Goal: Information Seeking & Learning: Learn about a topic

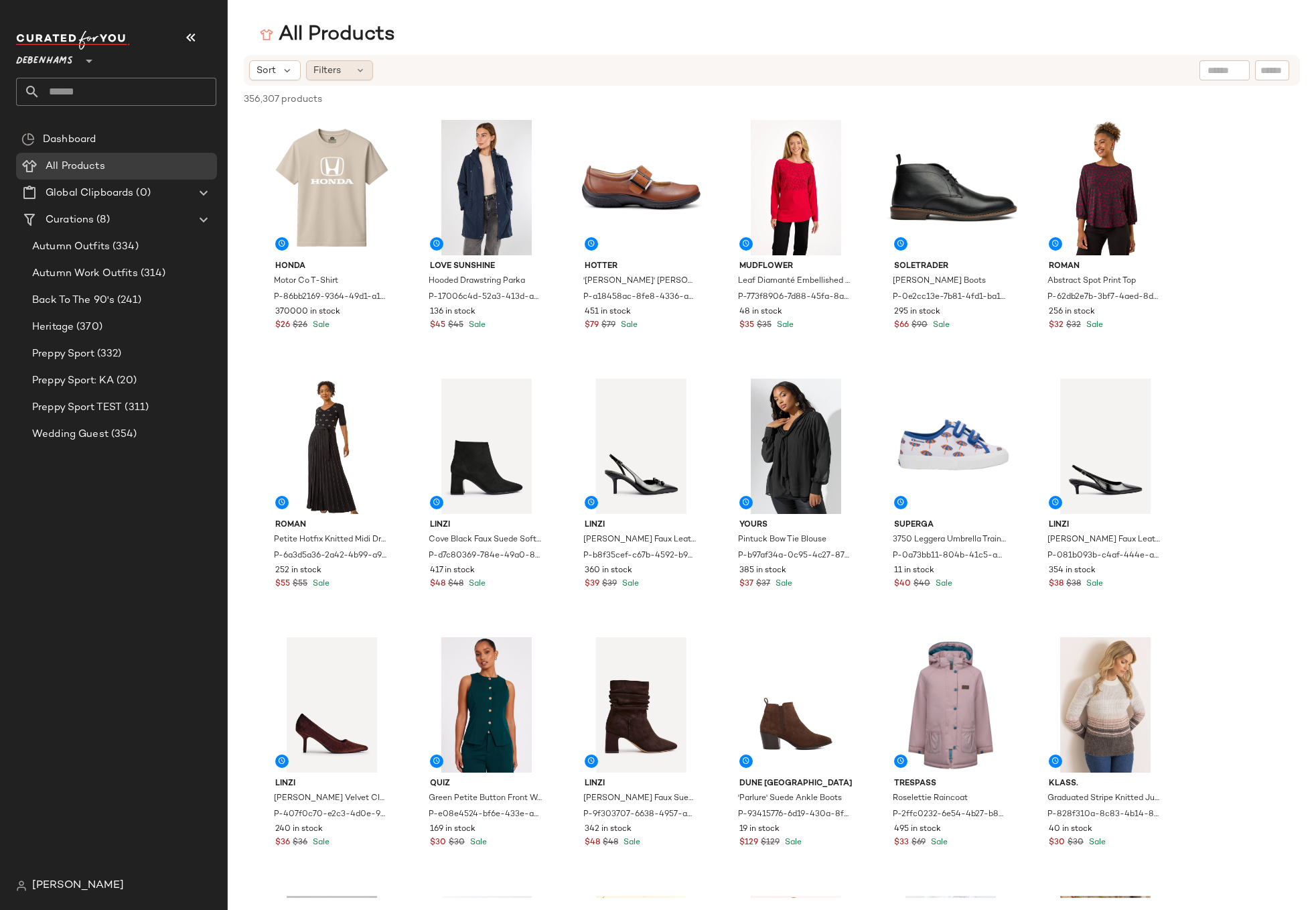
click at [358, 68] on icon at bounding box center [361, 71] width 11 height 11
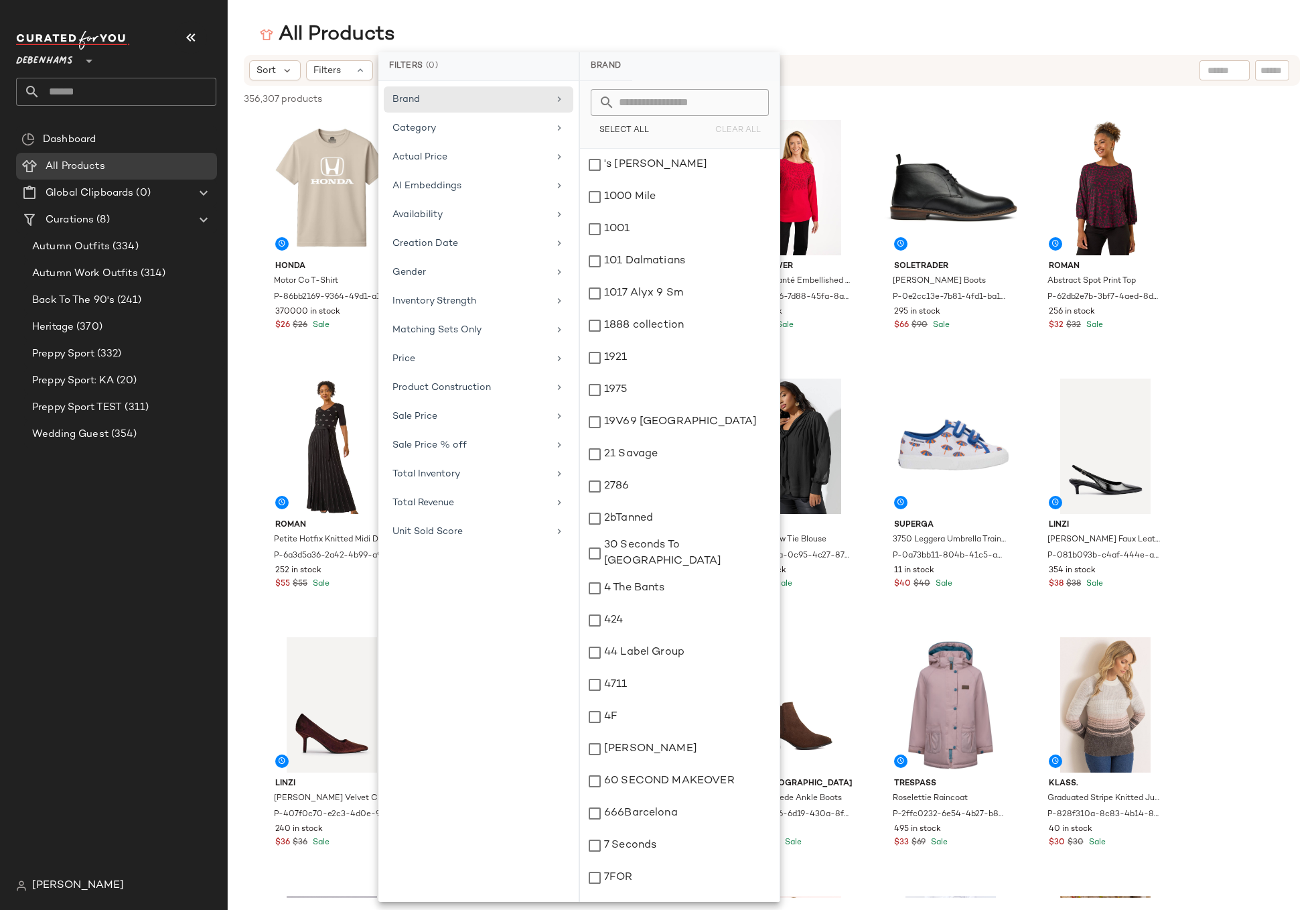
click at [352, 20] on main "All Products Sort Filters 356,307 products • 0 selected Deselect All Honda Moto…" at bounding box center [658, 455] width 1316 height 910
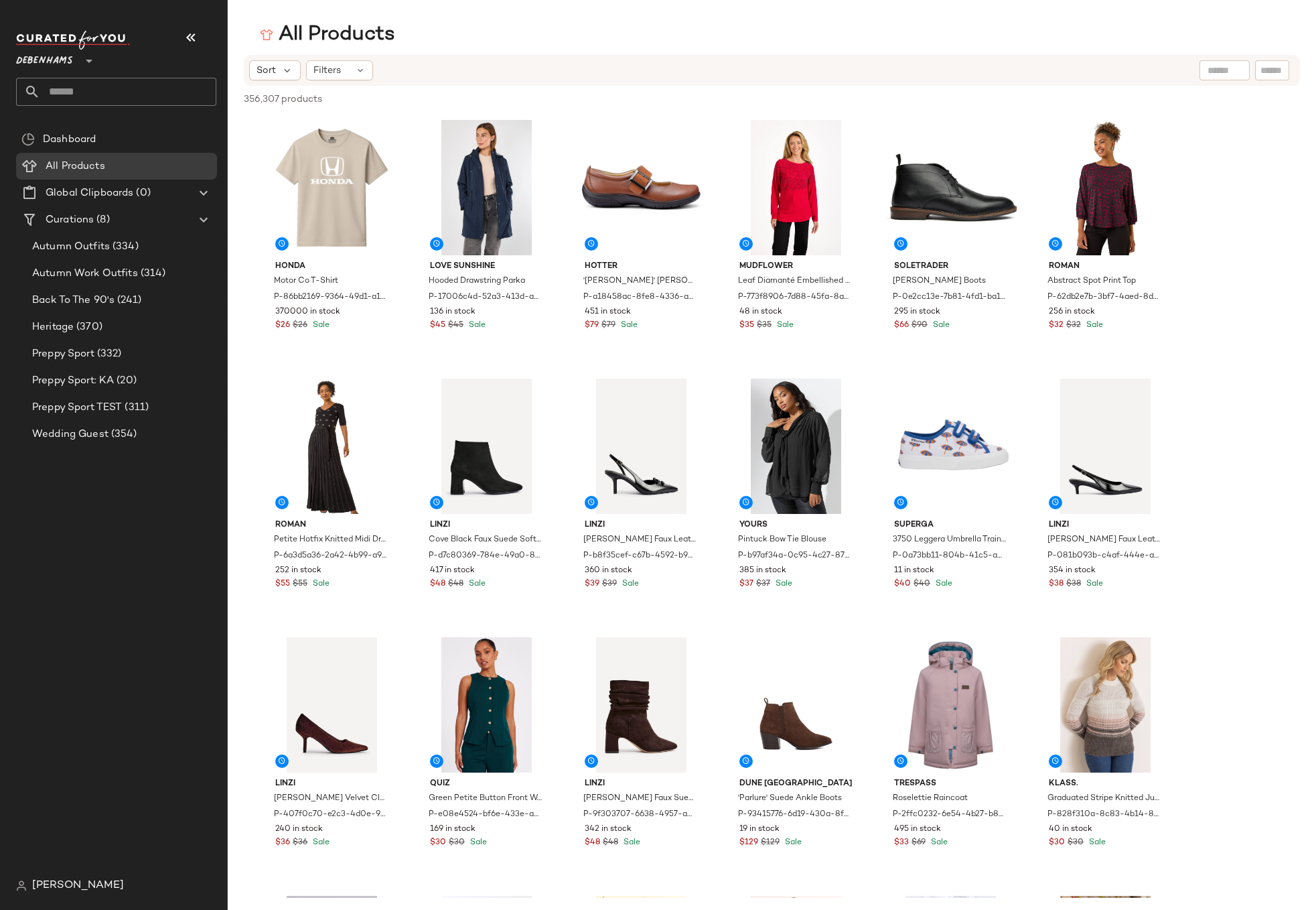
click at [87, 61] on icon at bounding box center [89, 61] width 16 height 16
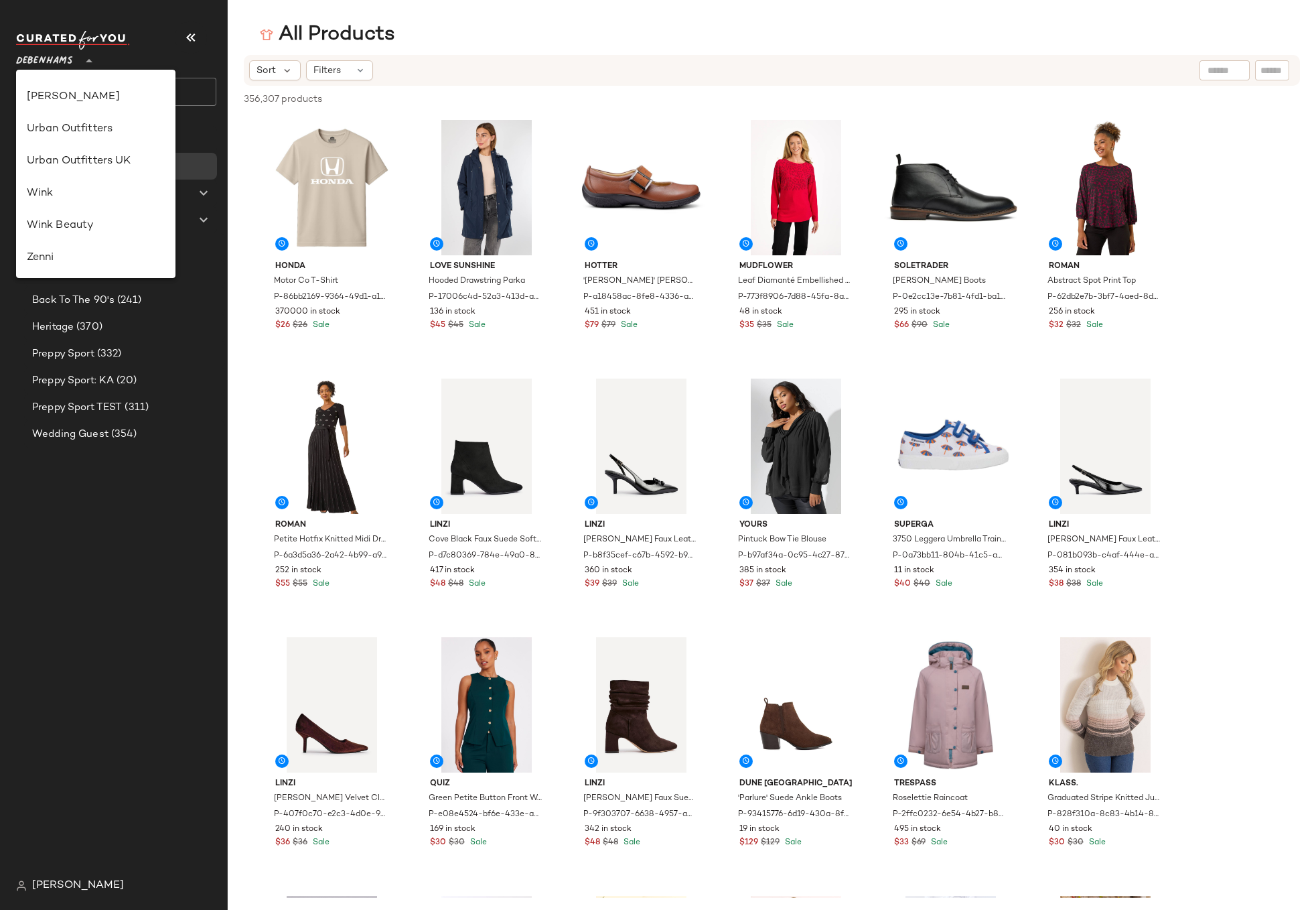
scroll to position [734, 0]
click at [91, 142] on div "Urban Outfitters" at bounding box center [95, 129] width 159 height 32
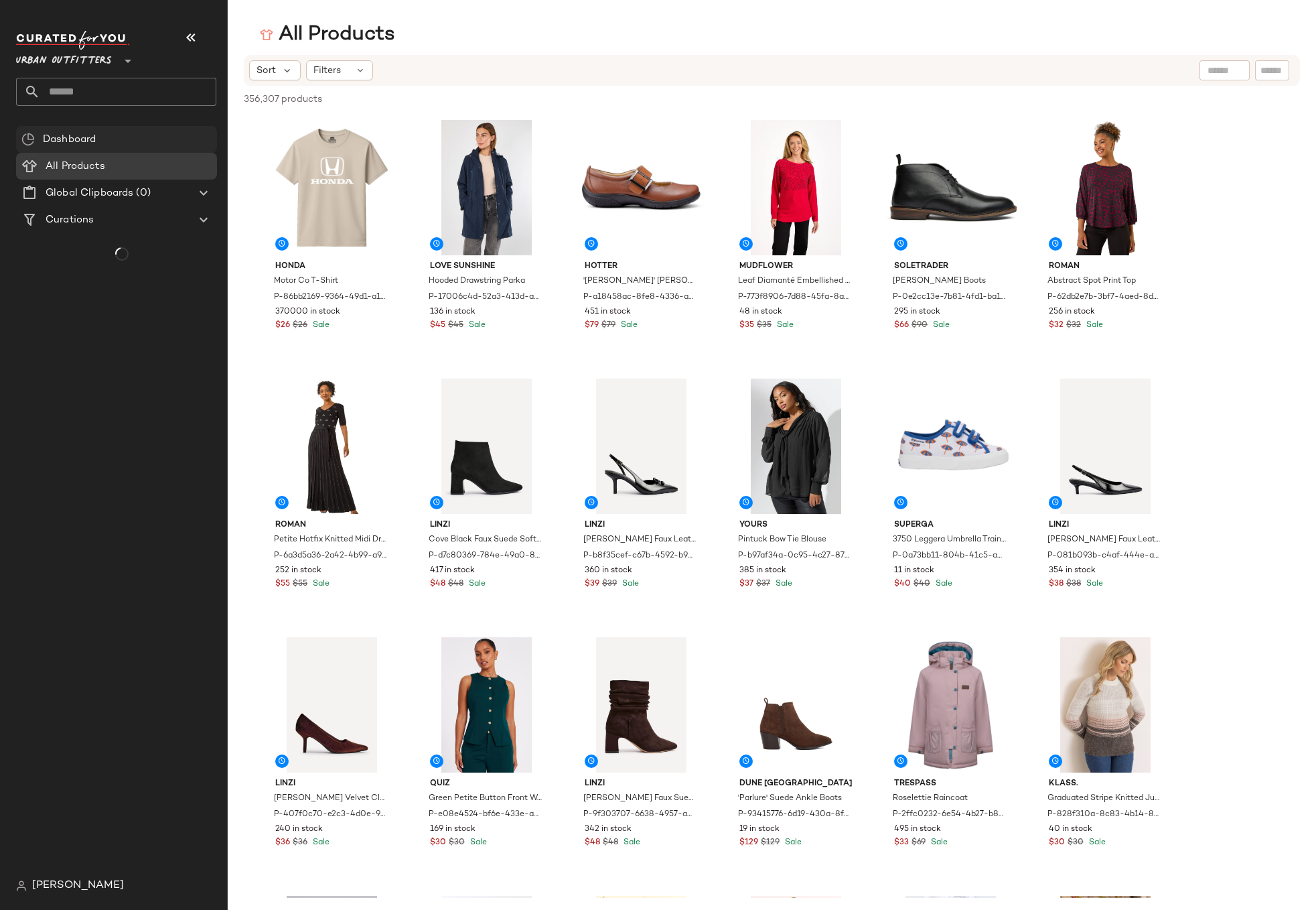
click at [93, 132] on span "Dashboard" at bounding box center [69, 140] width 53 height 15
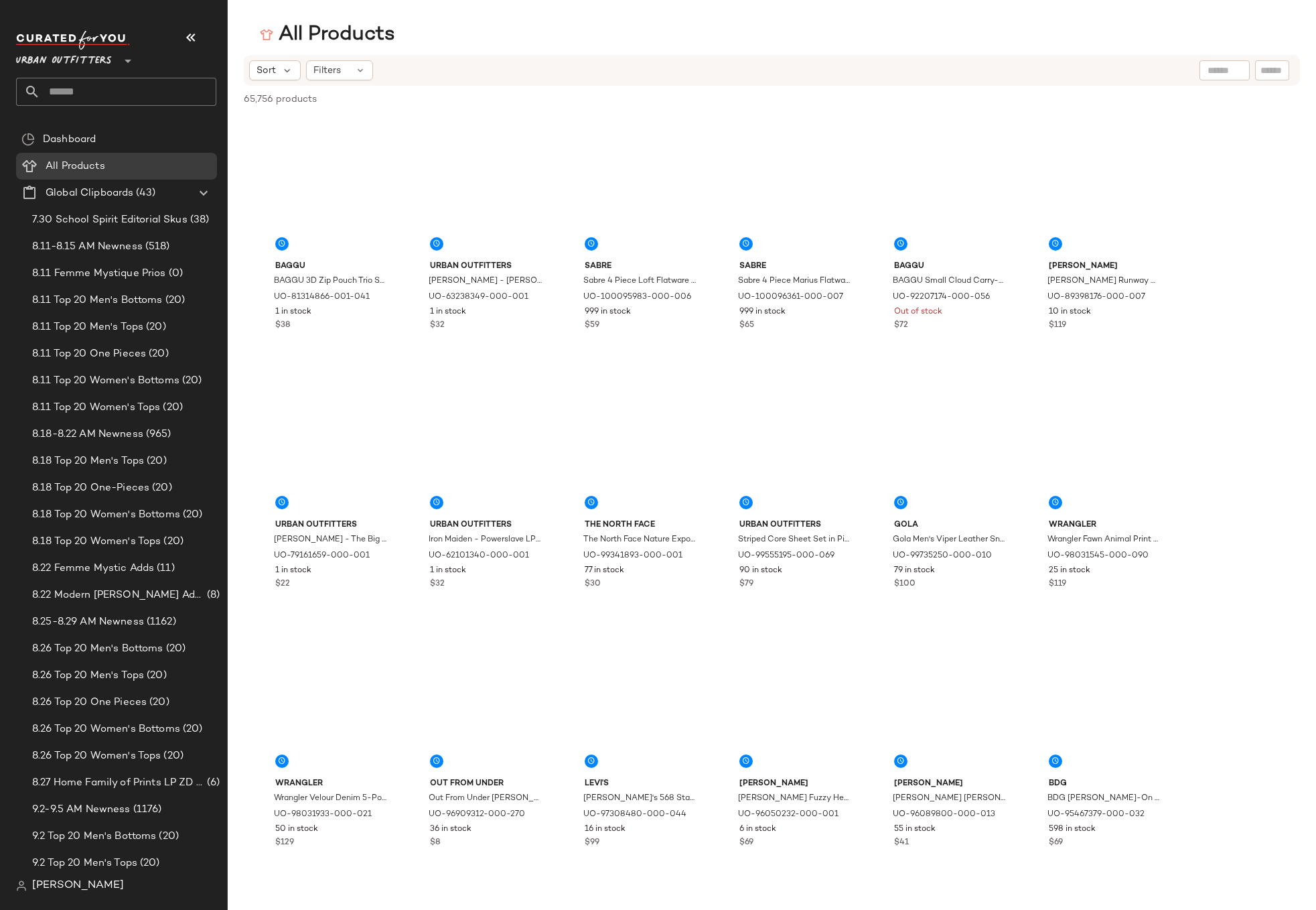
scroll to position [1582, 0]
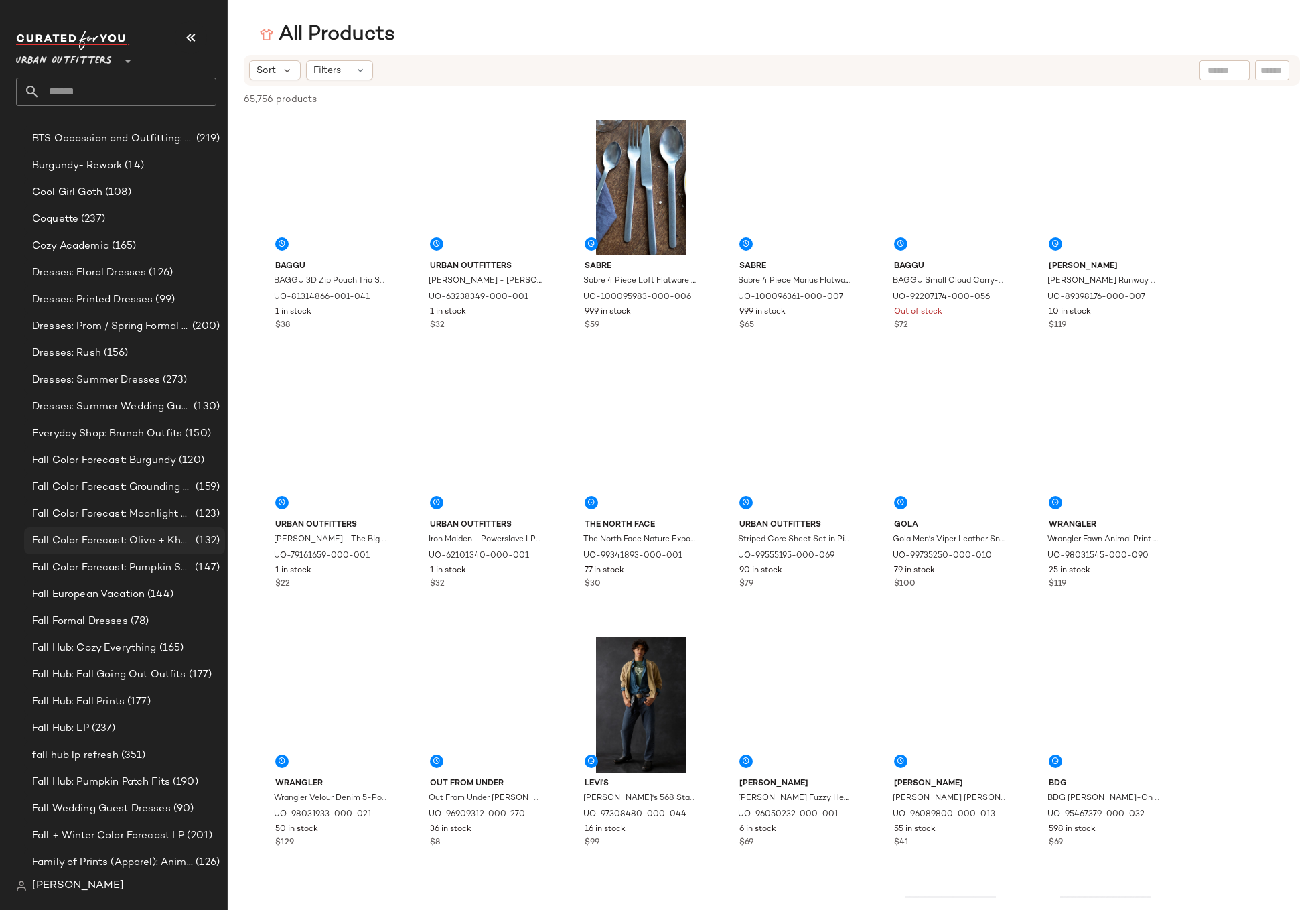
click at [117, 536] on span "Fall Color Forecast: Olive + Khaki" at bounding box center [112, 541] width 160 height 15
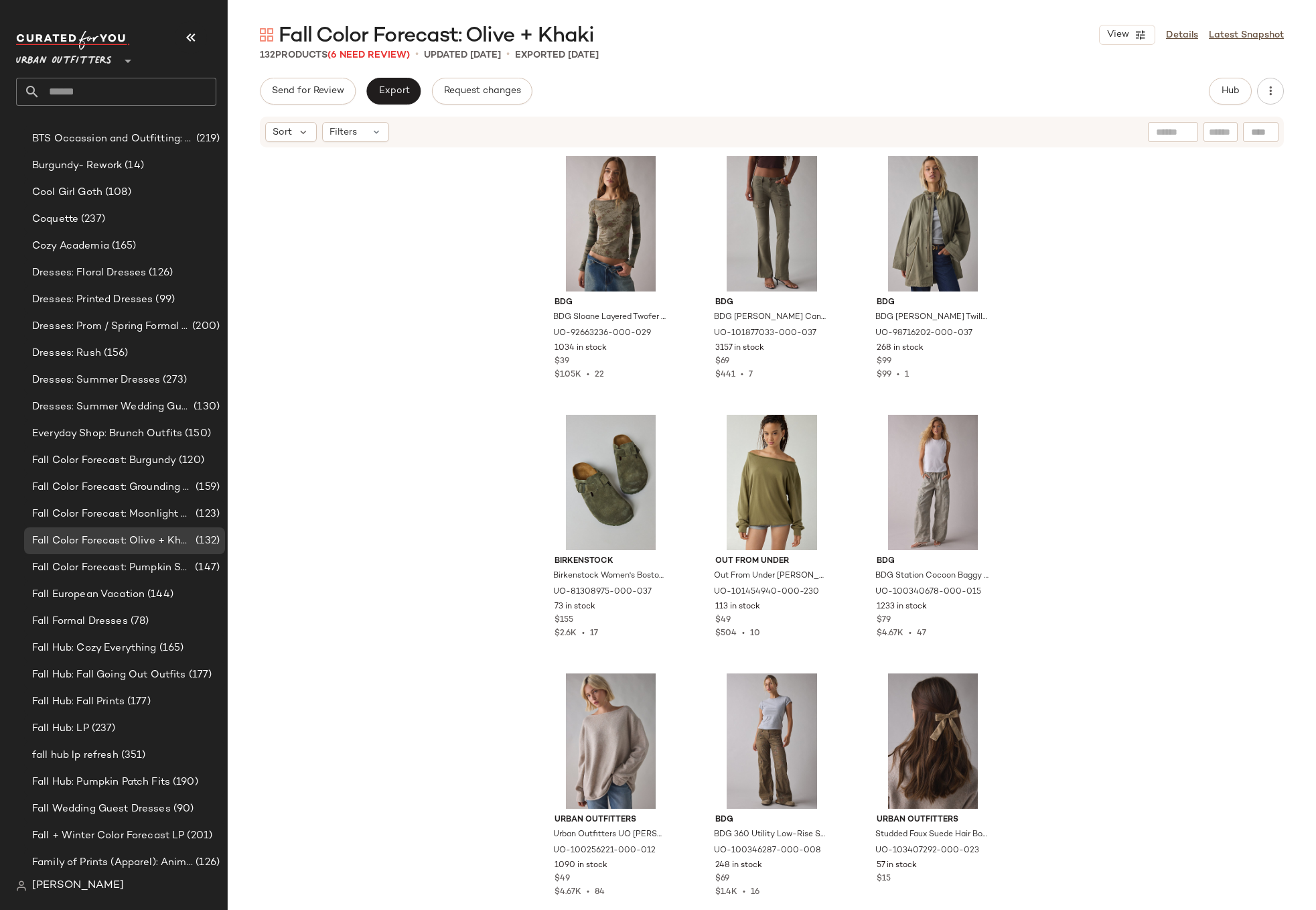
click at [82, 67] on span "Urban Outfitters" at bounding box center [64, 58] width 96 height 24
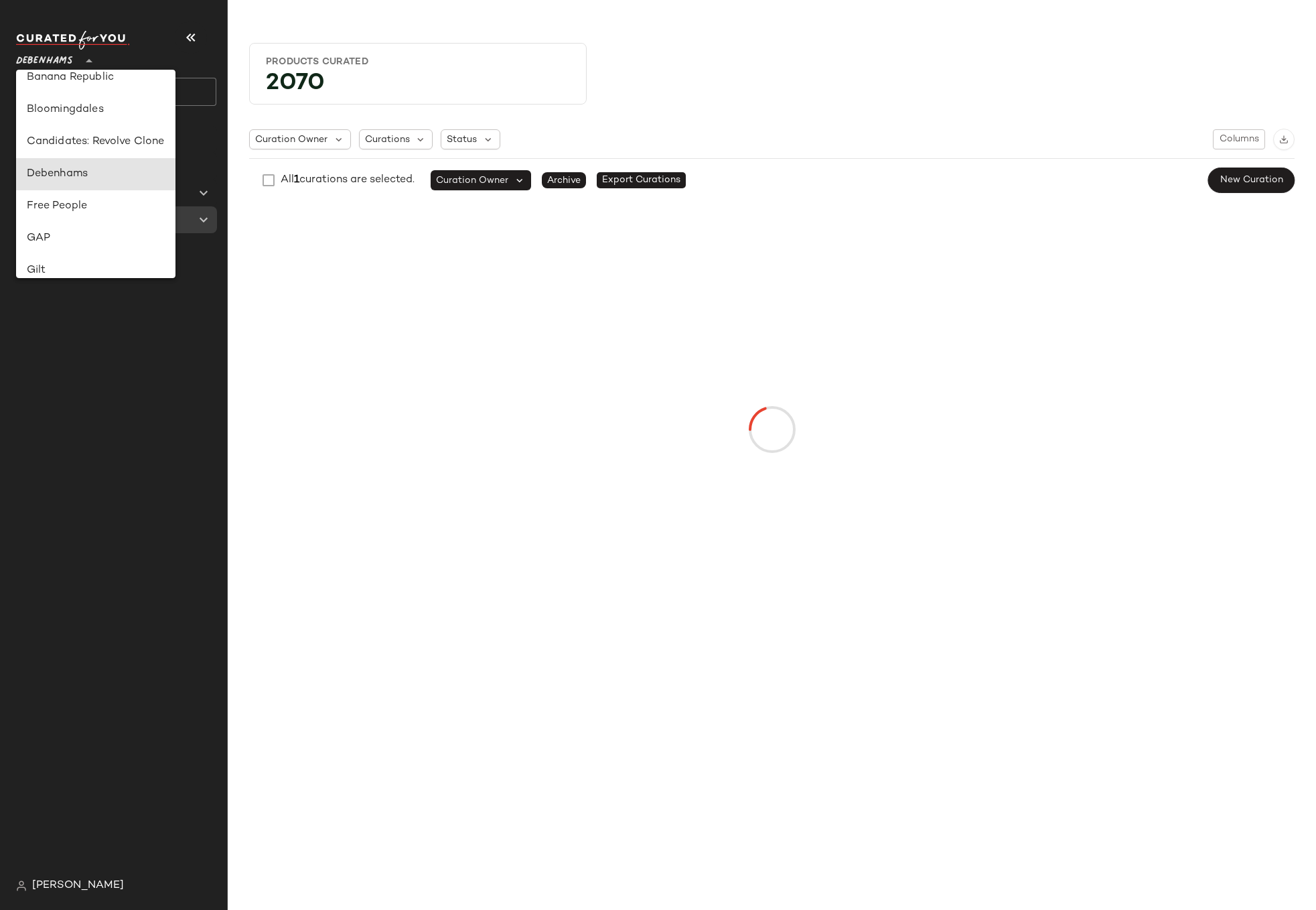
type input "**"
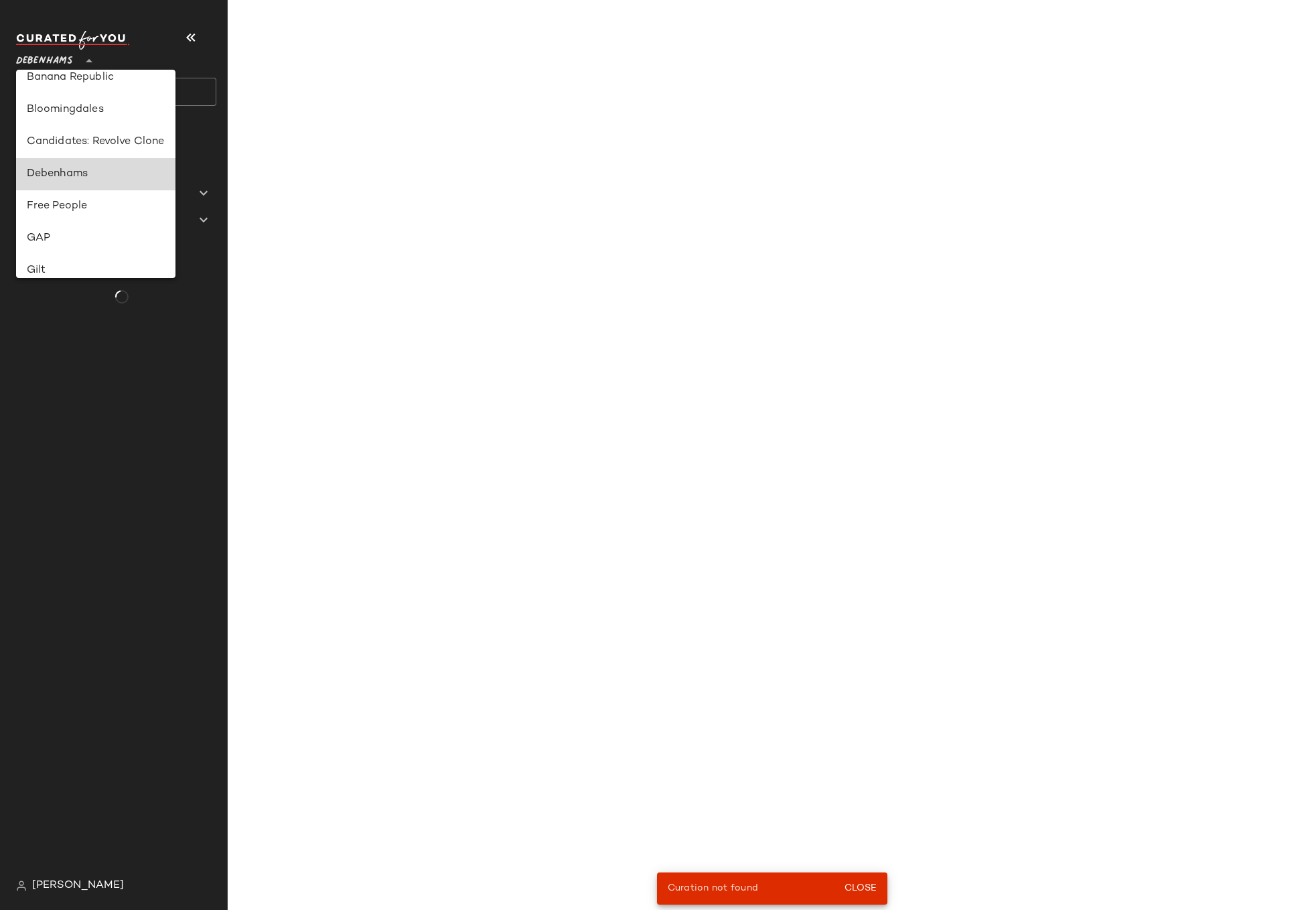
click at [73, 178] on div "Debenhams" at bounding box center [96, 174] width 138 height 16
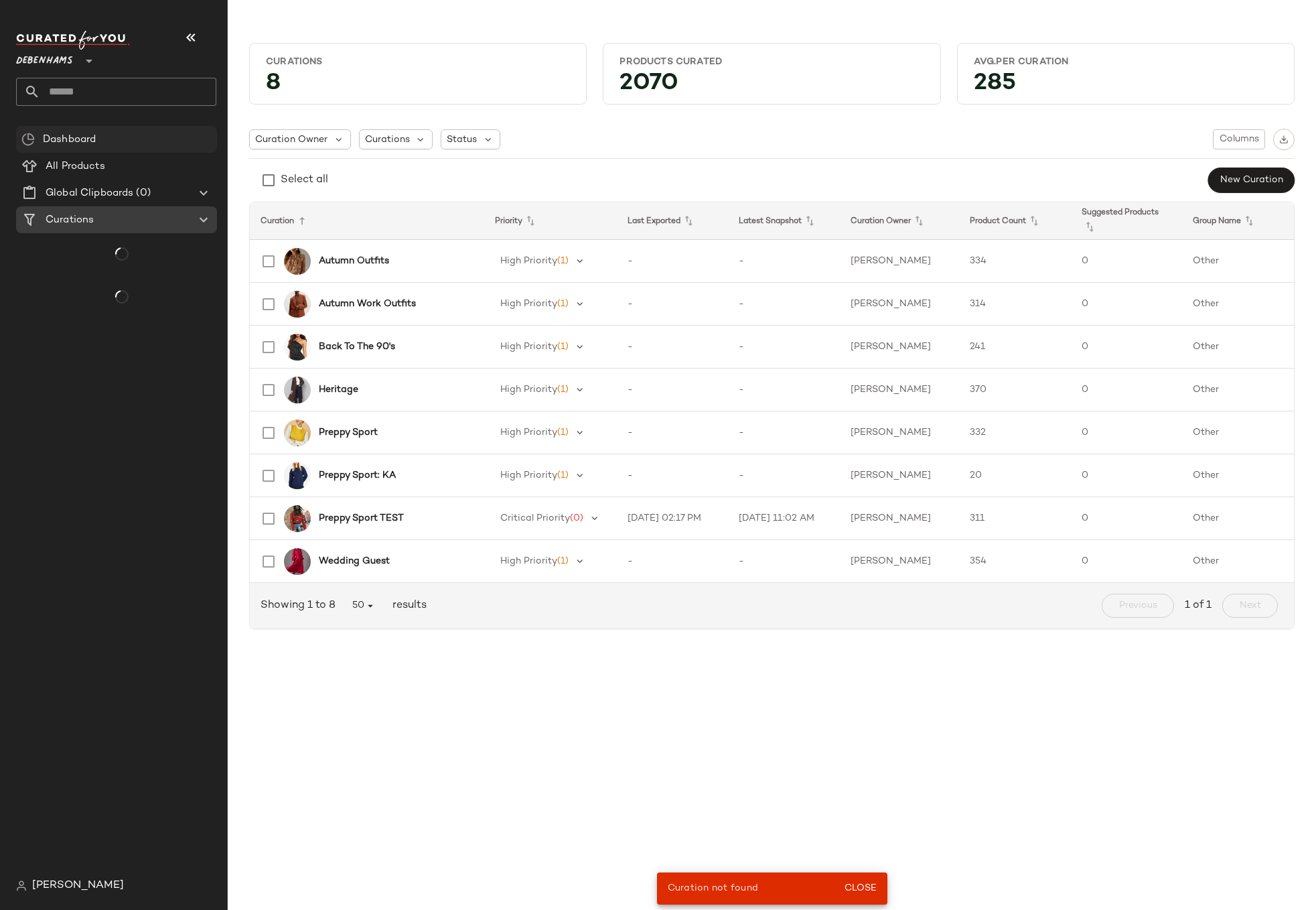
click at [95, 147] on div "Dashboard" at bounding box center [116, 140] width 201 height 27
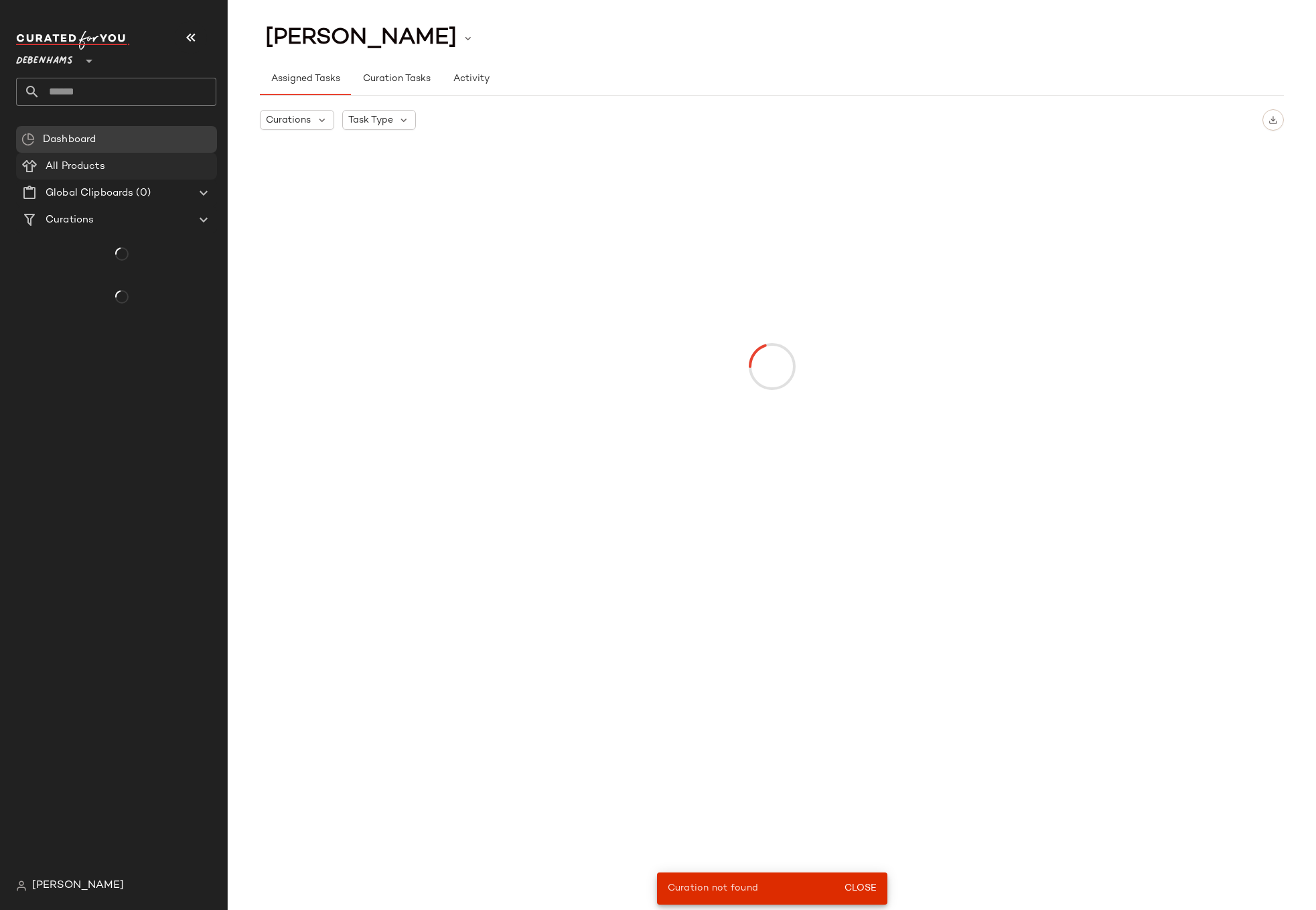
click at [94, 162] on span "All Products" at bounding box center [75, 166] width 60 height 15
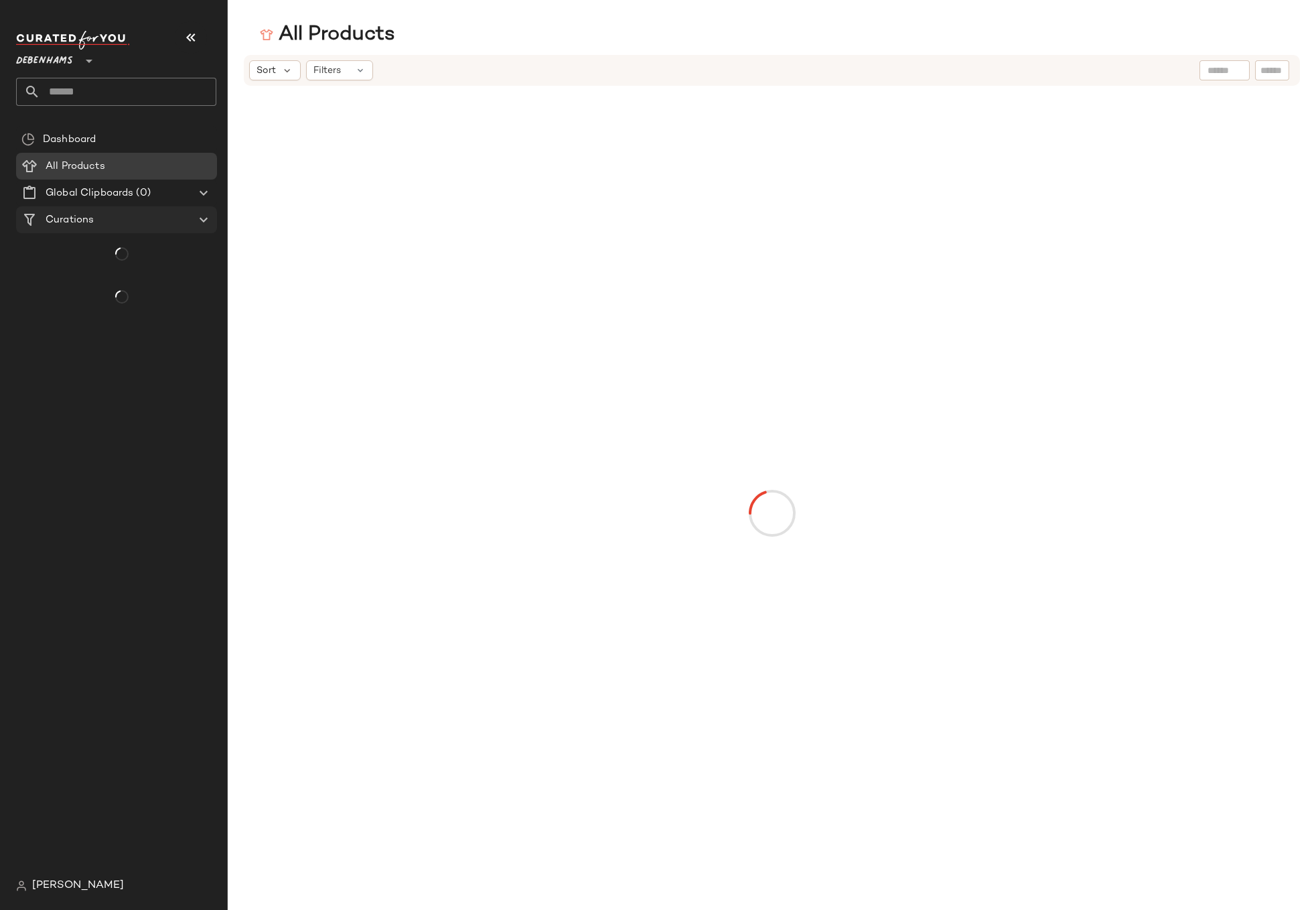
click at [93, 213] on span "Curations" at bounding box center [70, 220] width 48 height 15
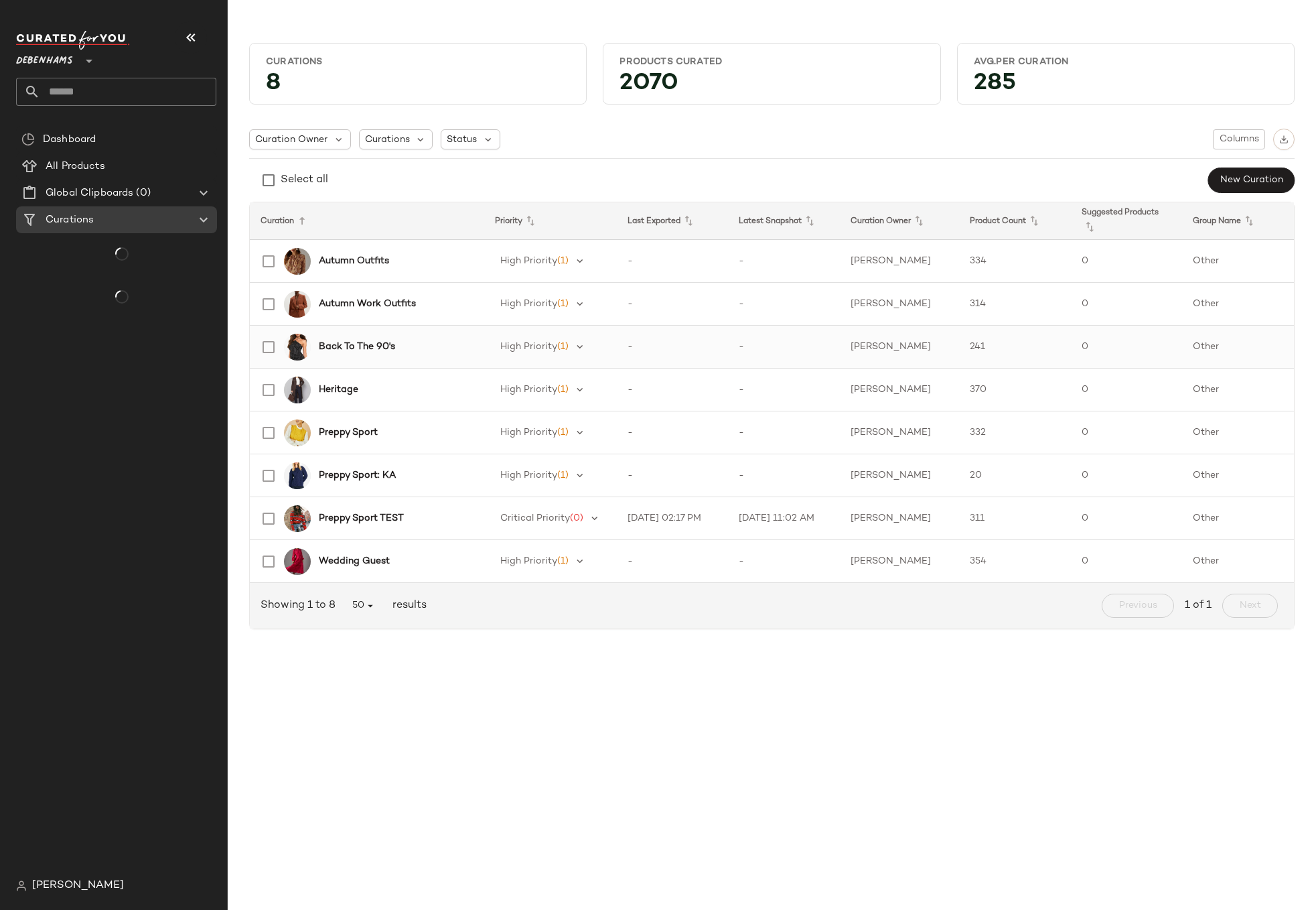
click at [352, 334] on div "Back To The 90's" at bounding box center [363, 347] width 221 height 32
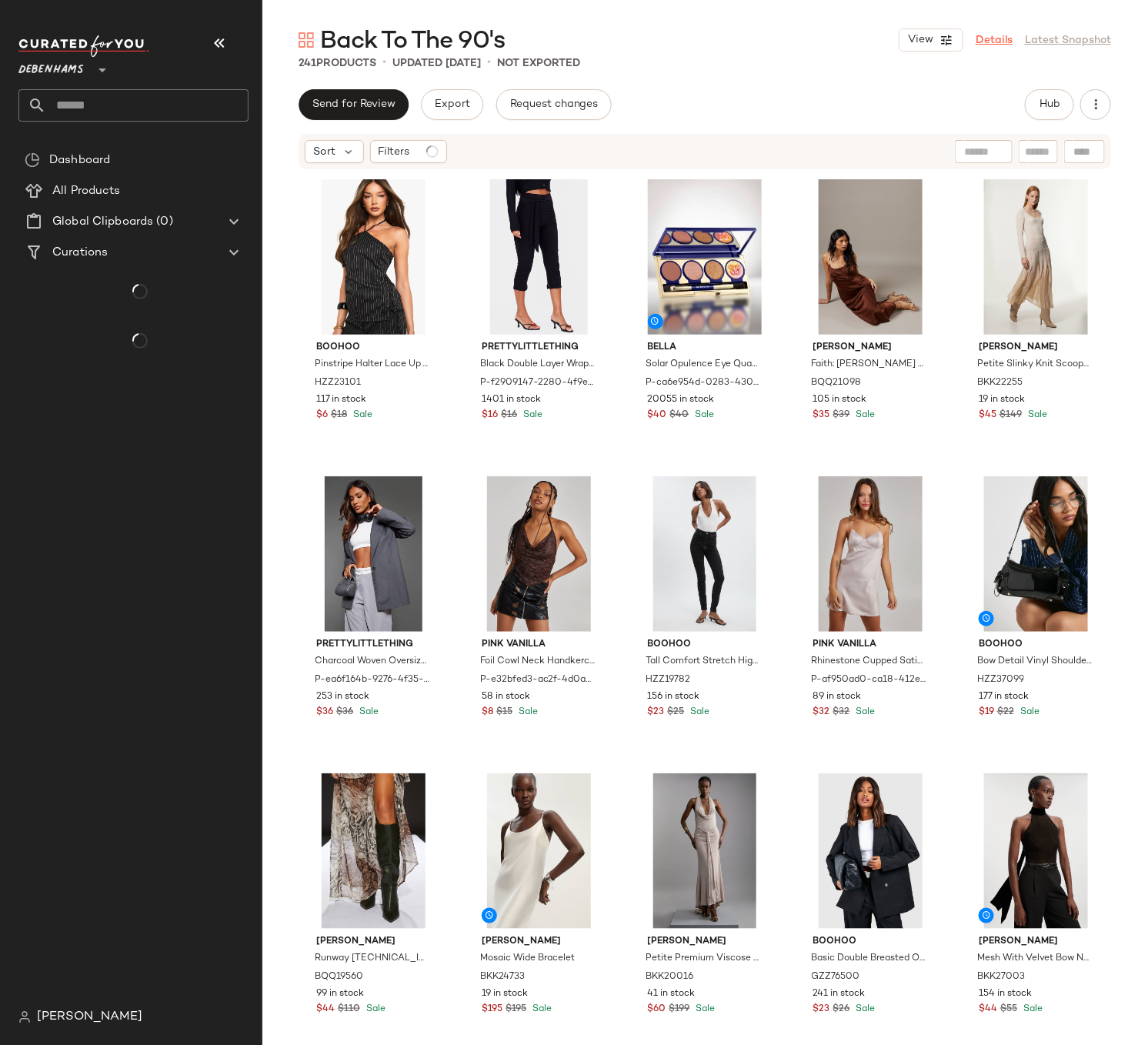
click at [998, 41] on link "Details" at bounding box center [994, 40] width 37 height 16
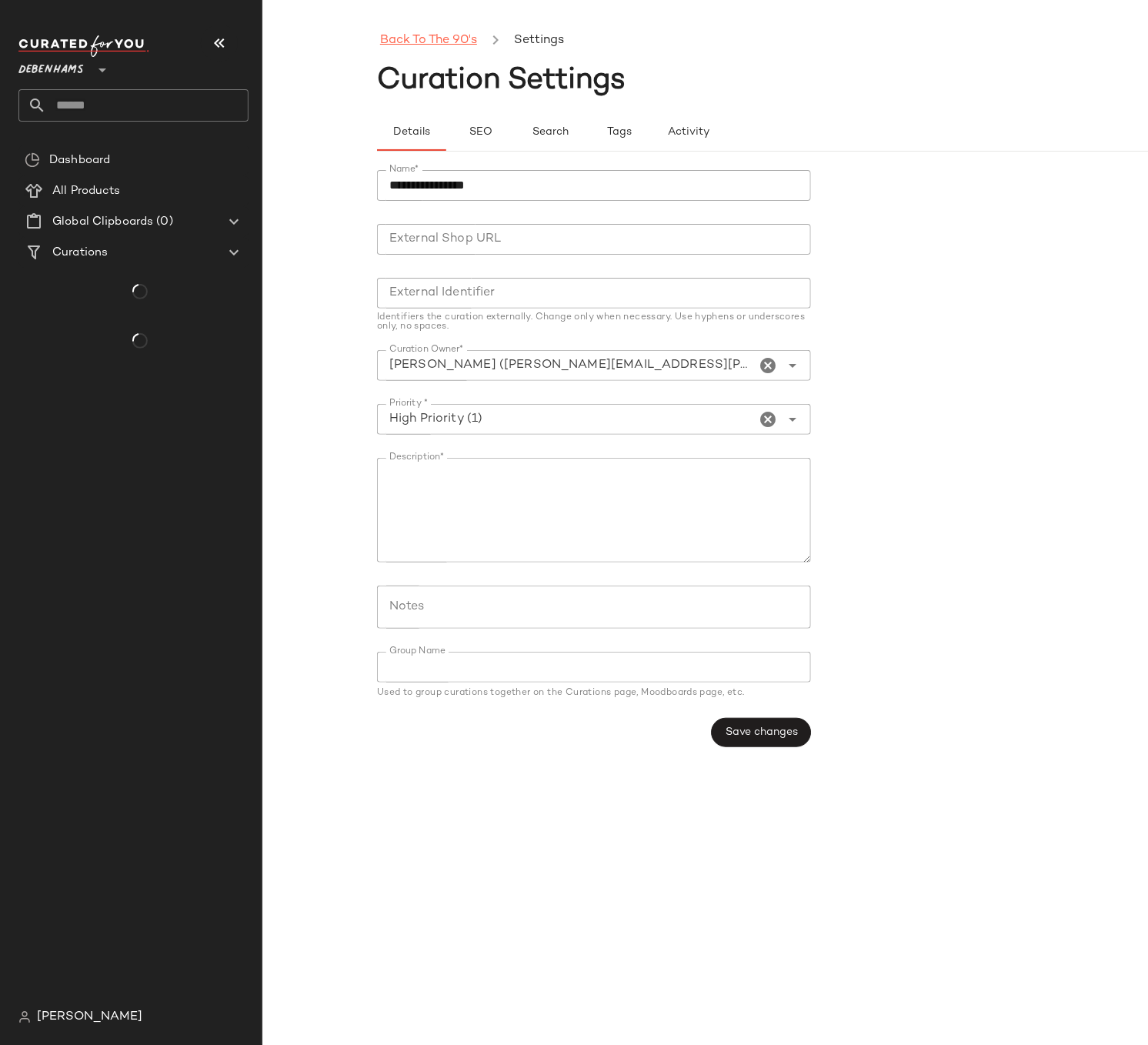
click at [449, 31] on link "Back To The 90's" at bounding box center [429, 41] width 97 height 20
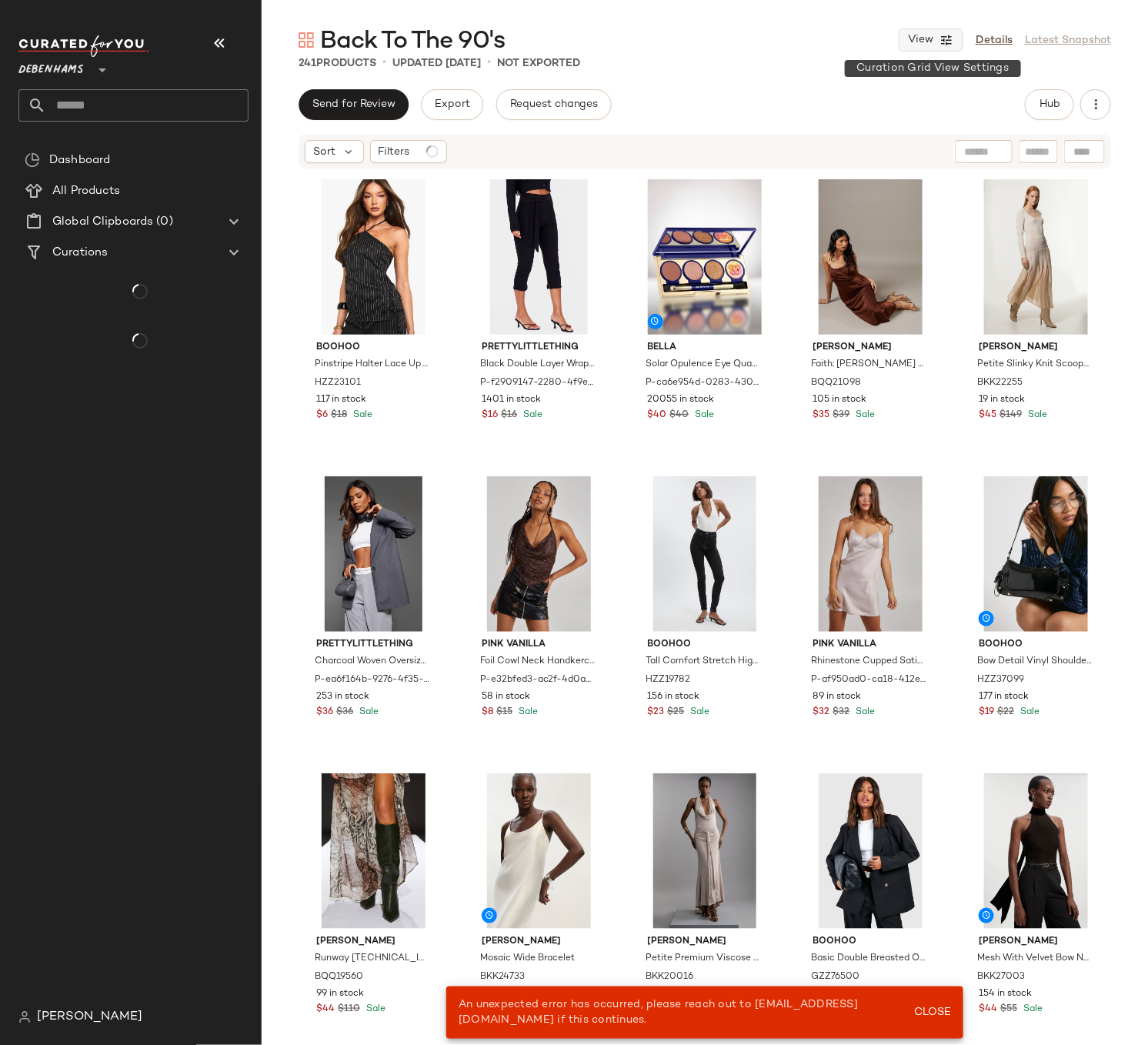
click at [916, 35] on span "View" at bounding box center [920, 40] width 26 height 12
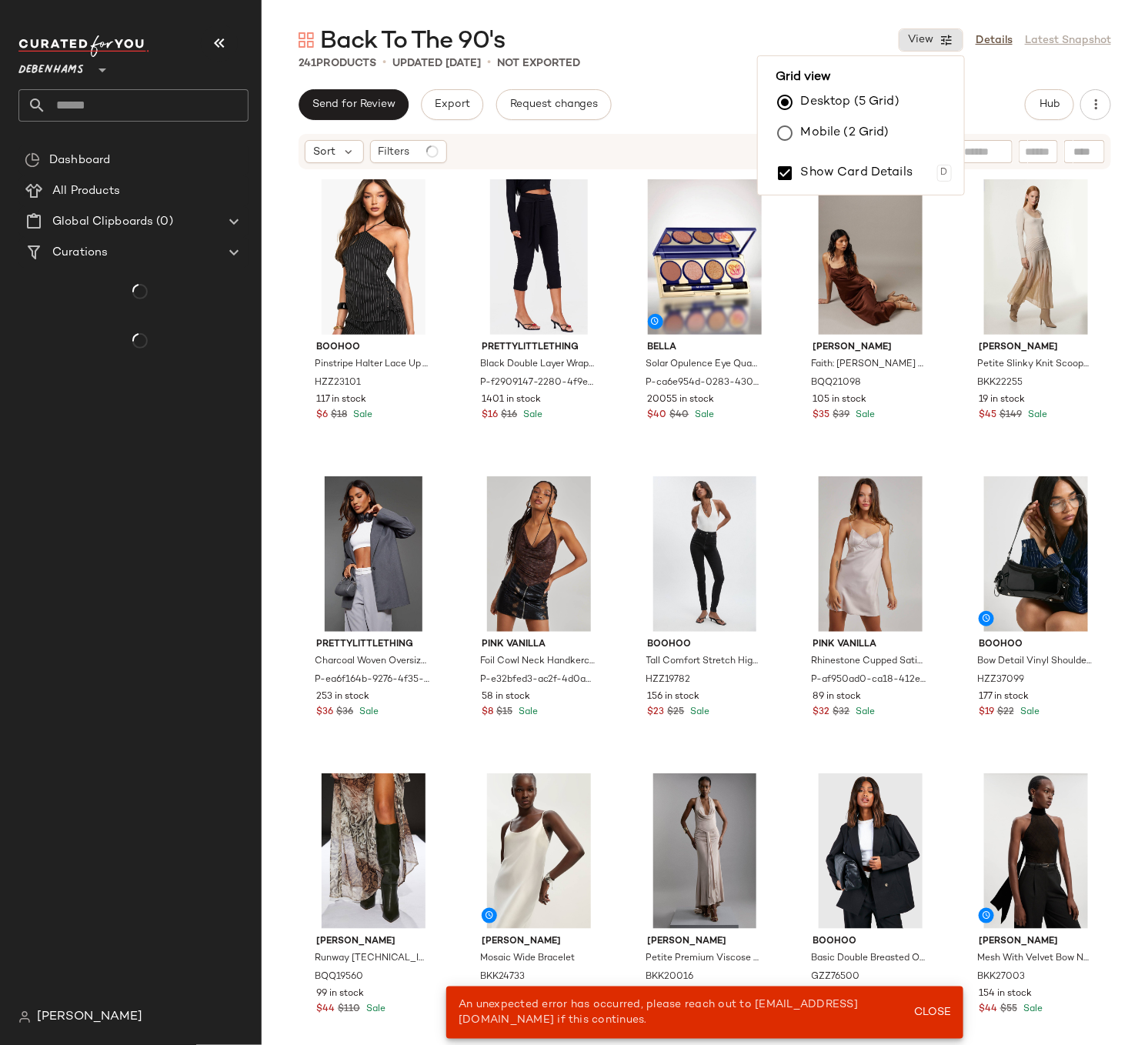
click at [839, 134] on label "Mobile (2 Grid)" at bounding box center [845, 133] width 89 height 31
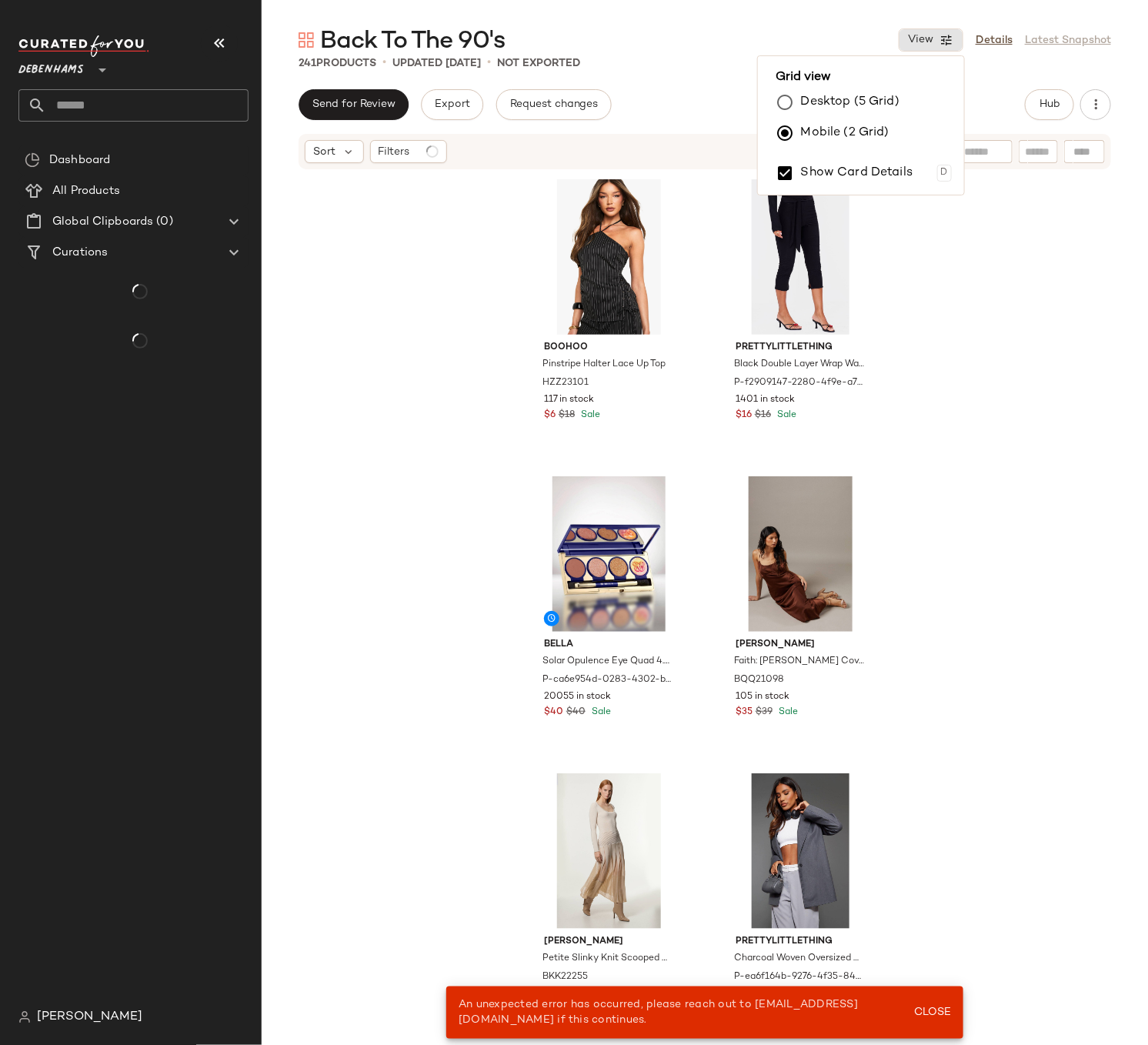
click at [1018, 406] on div "boohoo Pinstripe Halter Lace Up Top HZZ23101 117 in stock $6 $18 Sale PrettyLit…" at bounding box center [704, 630] width 886 height 920
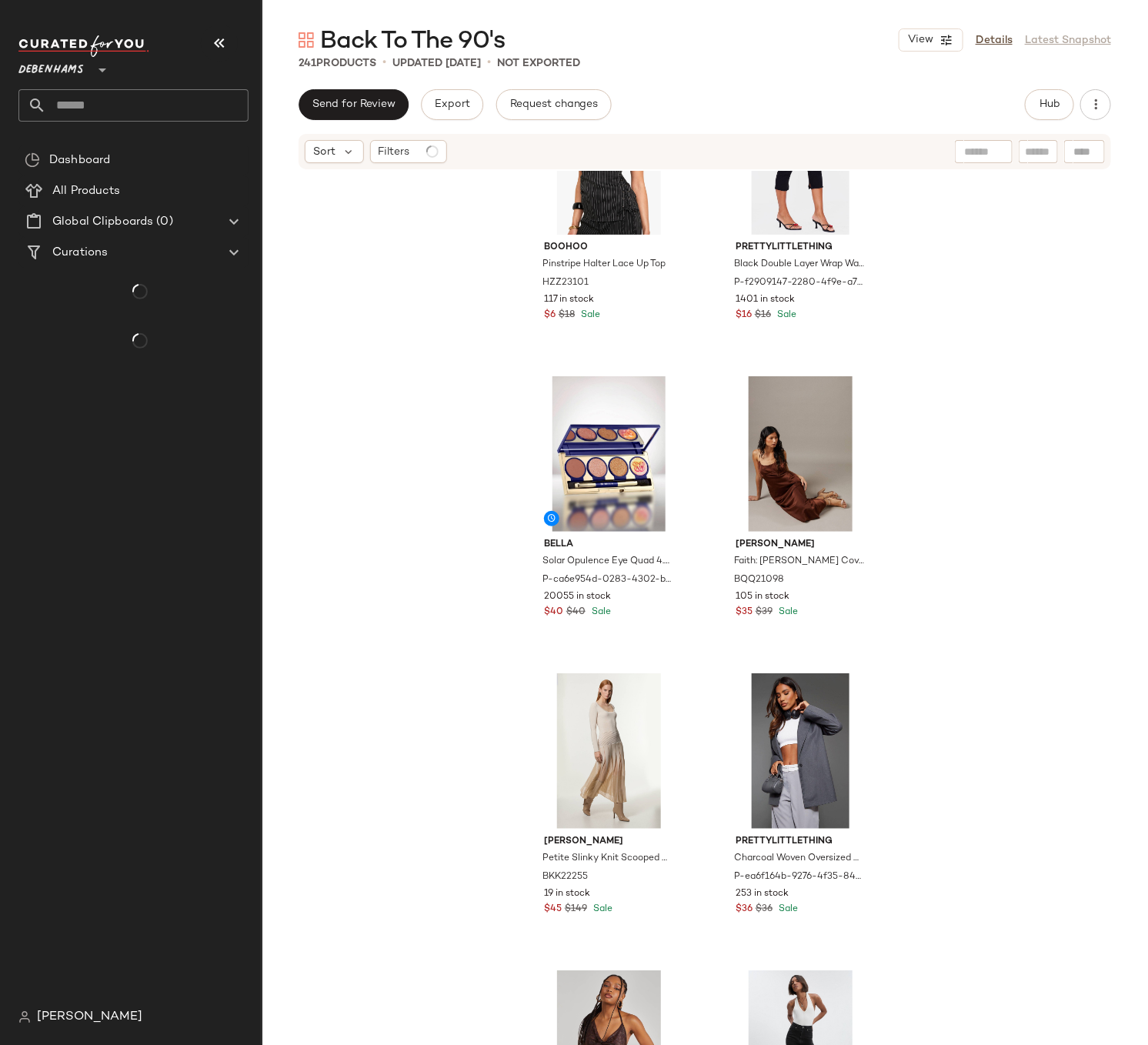
scroll to position [108, 0]
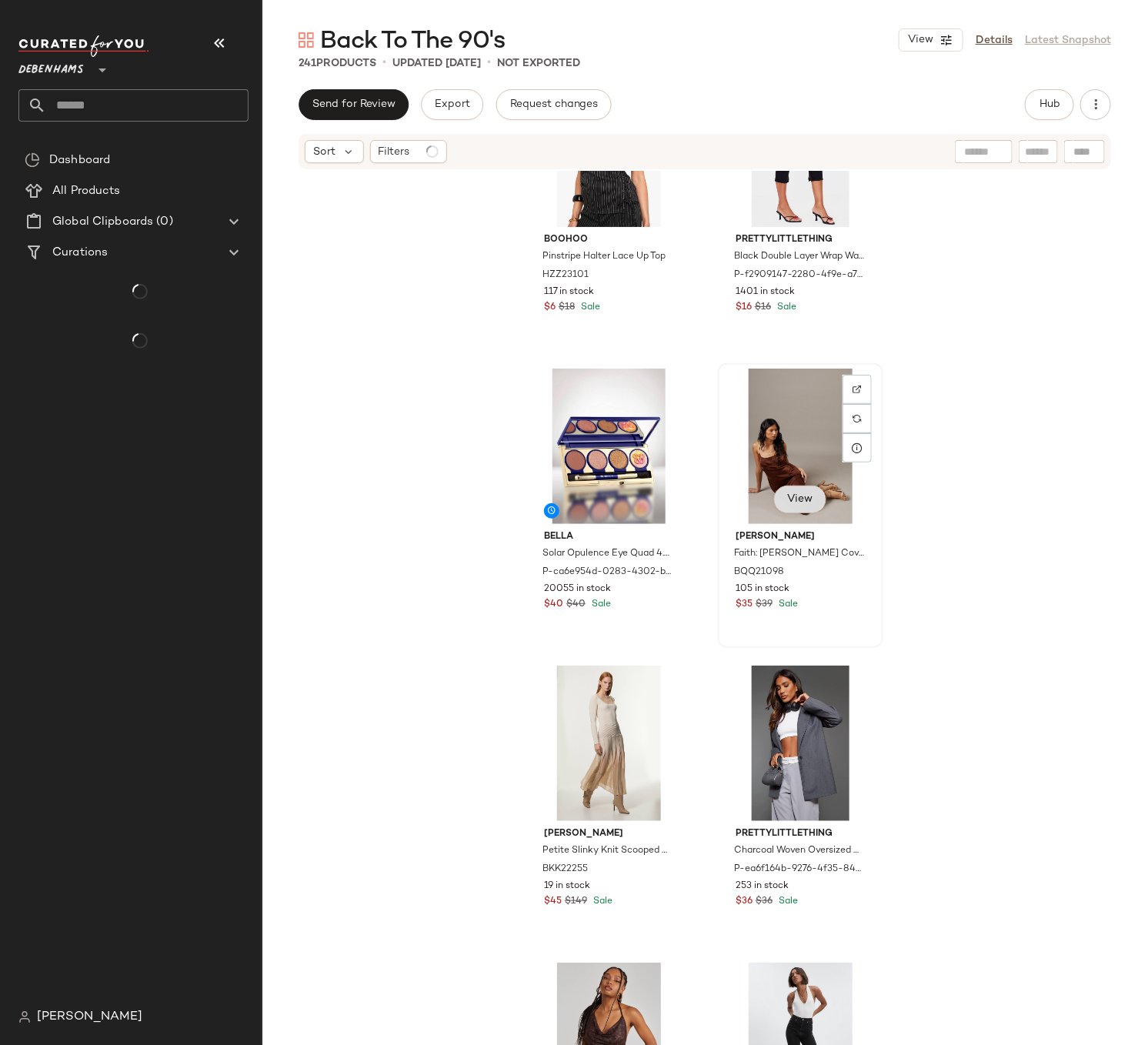
click at [797, 504] on button "View" at bounding box center [800, 500] width 52 height 28
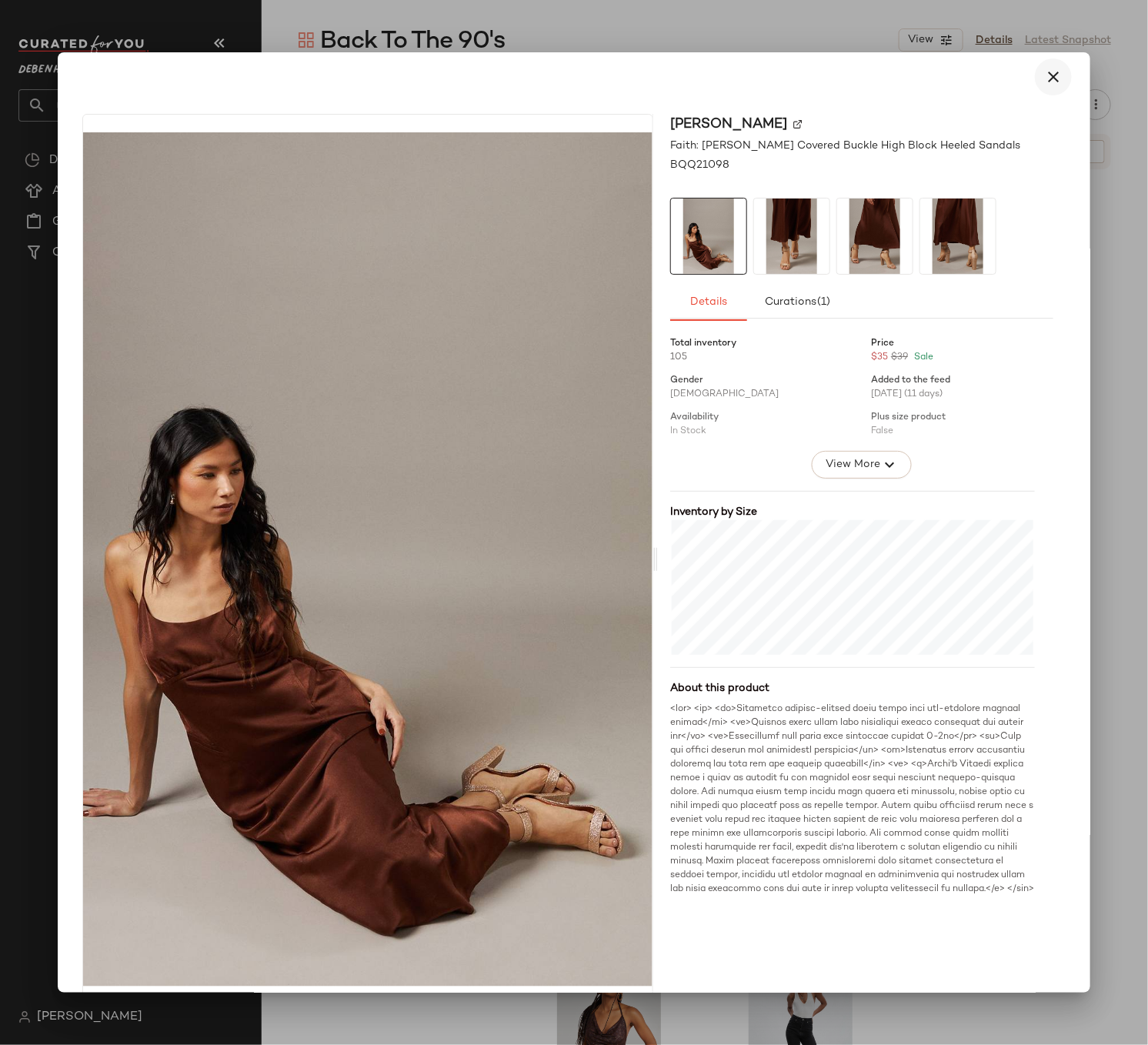
click at [1049, 73] on icon "button" at bounding box center [1053, 77] width 19 height 19
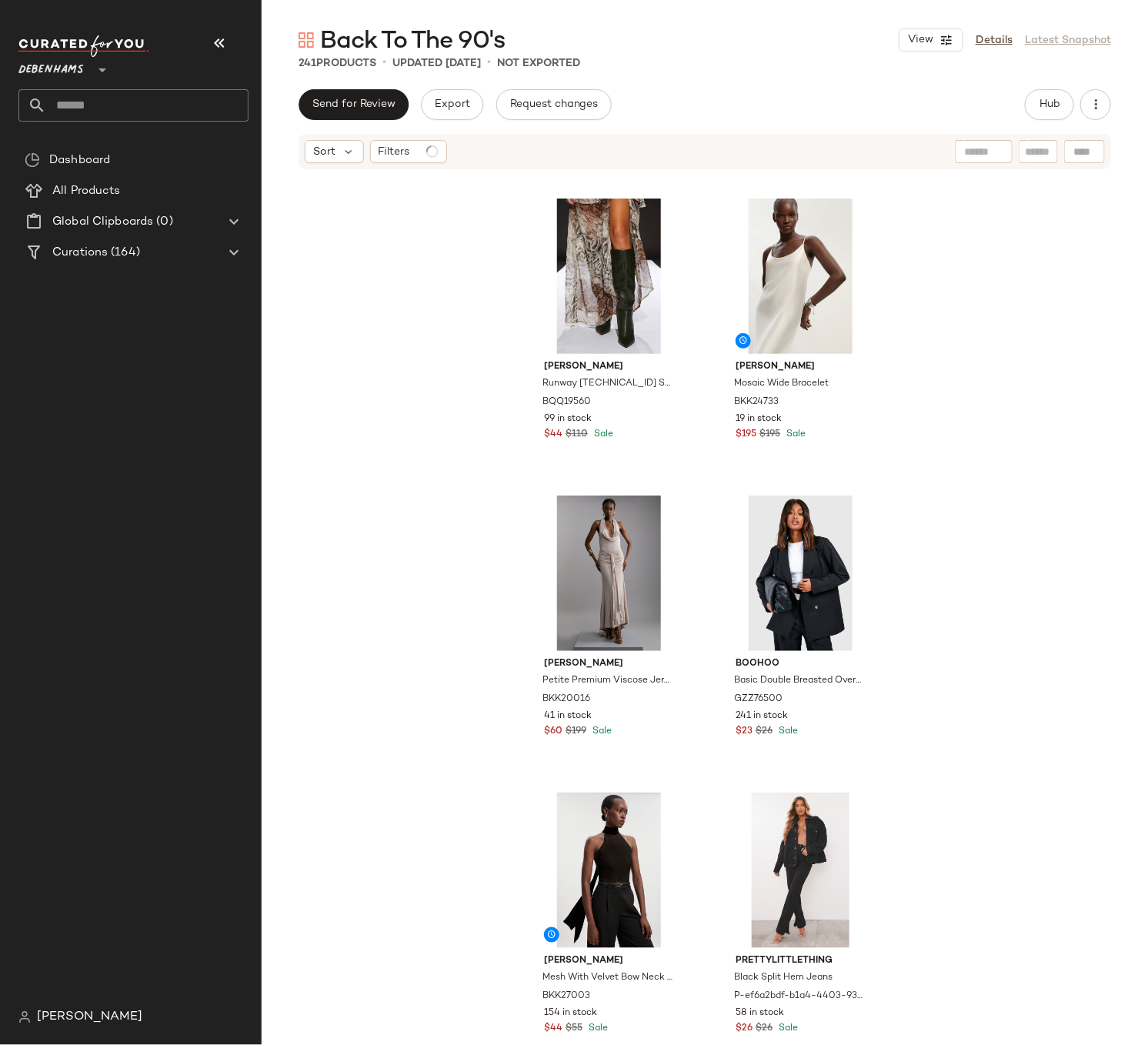
scroll to position [1483, 0]
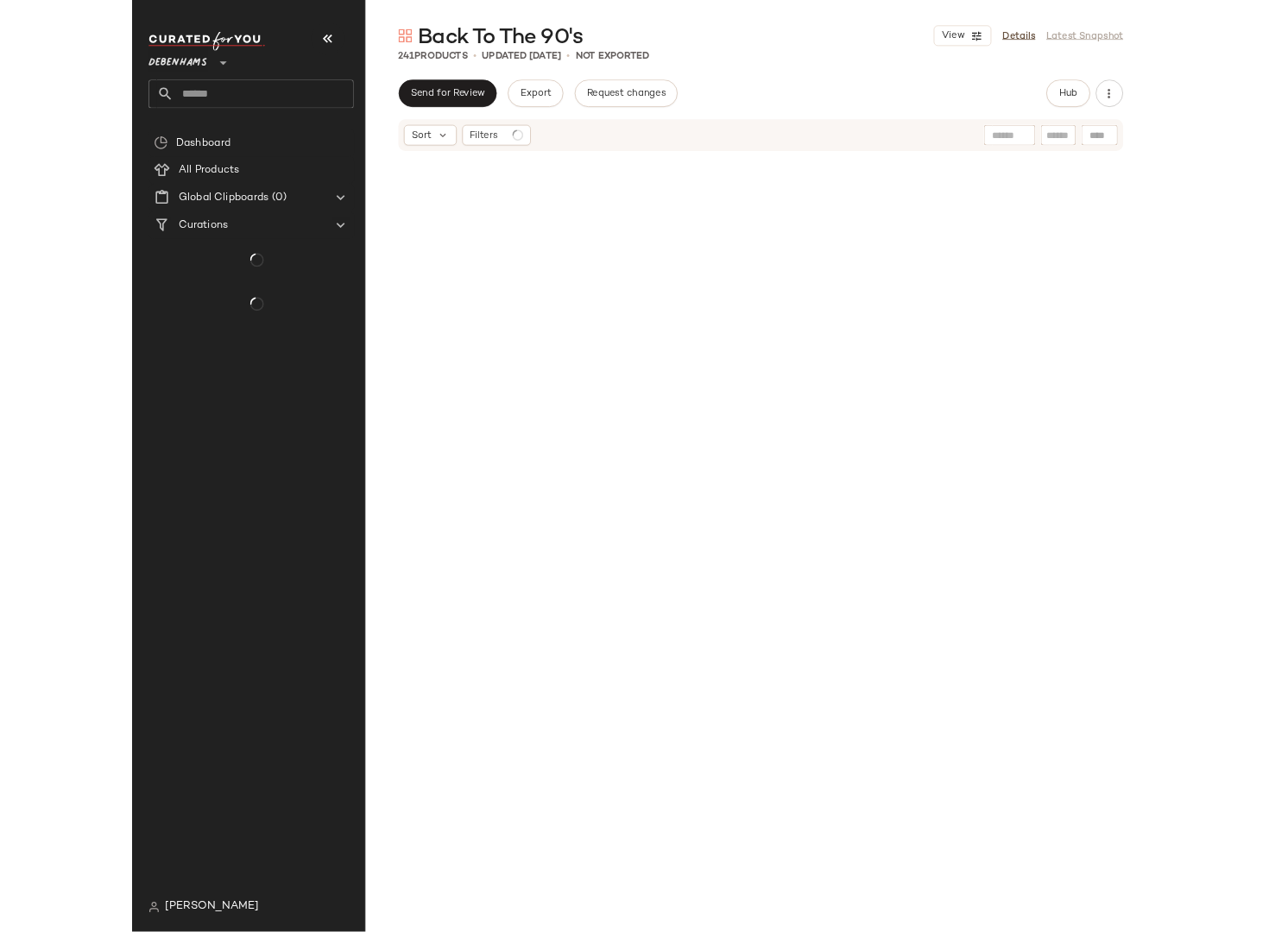
scroll to position [1663, 0]
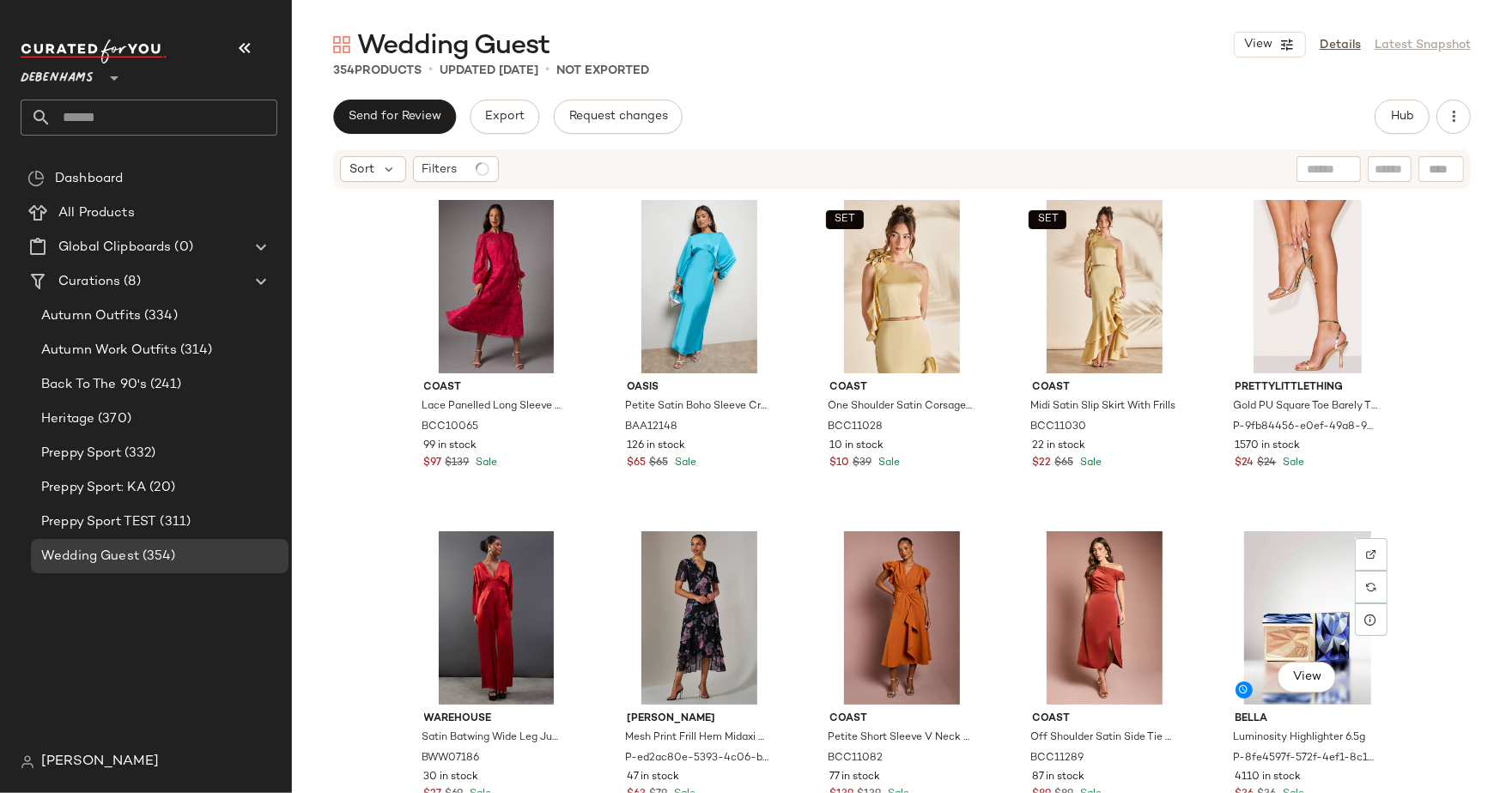
scroll to position [198, 0]
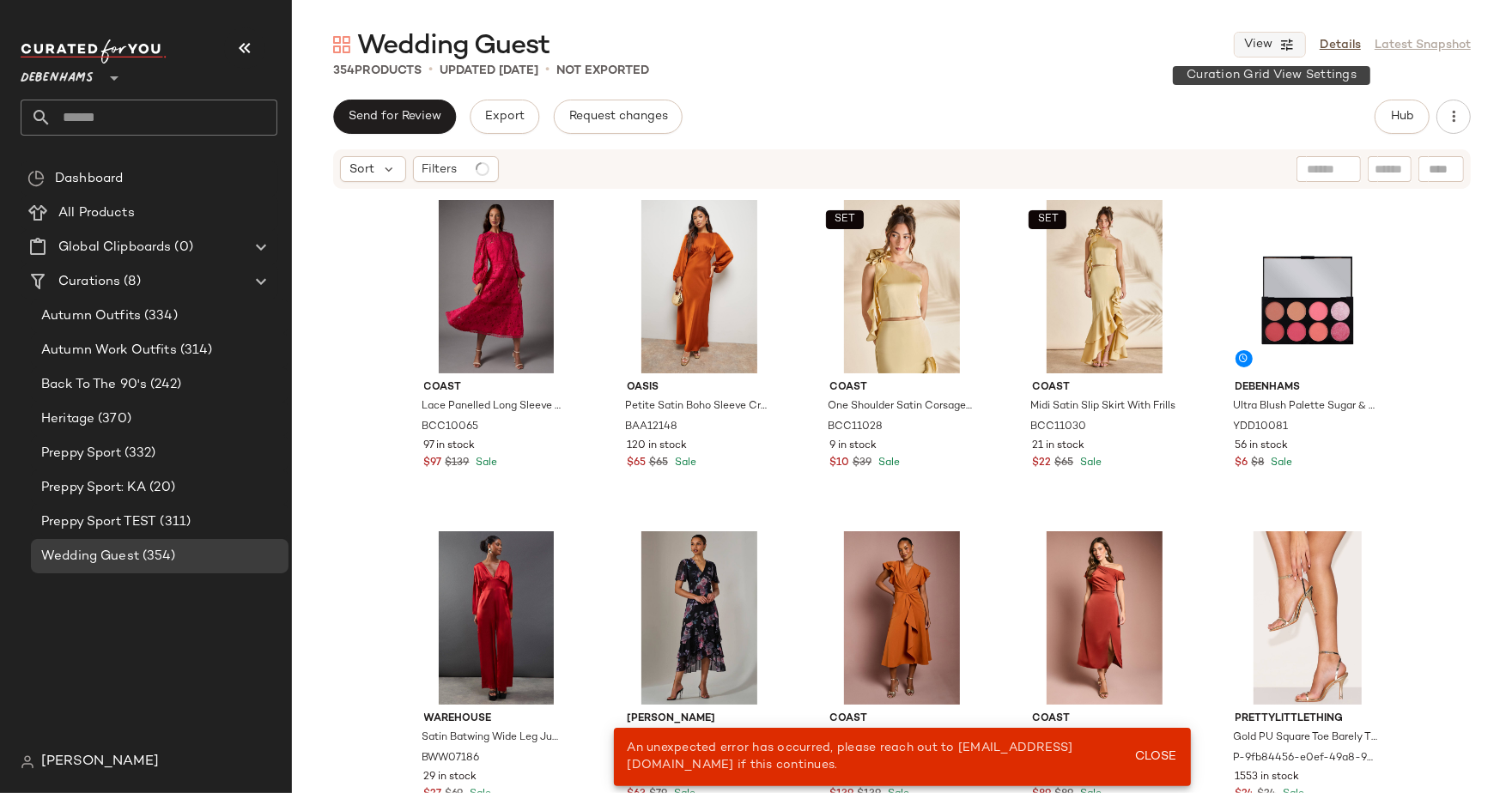
click at [1298, 51] on button "View" at bounding box center [1270, 45] width 72 height 26
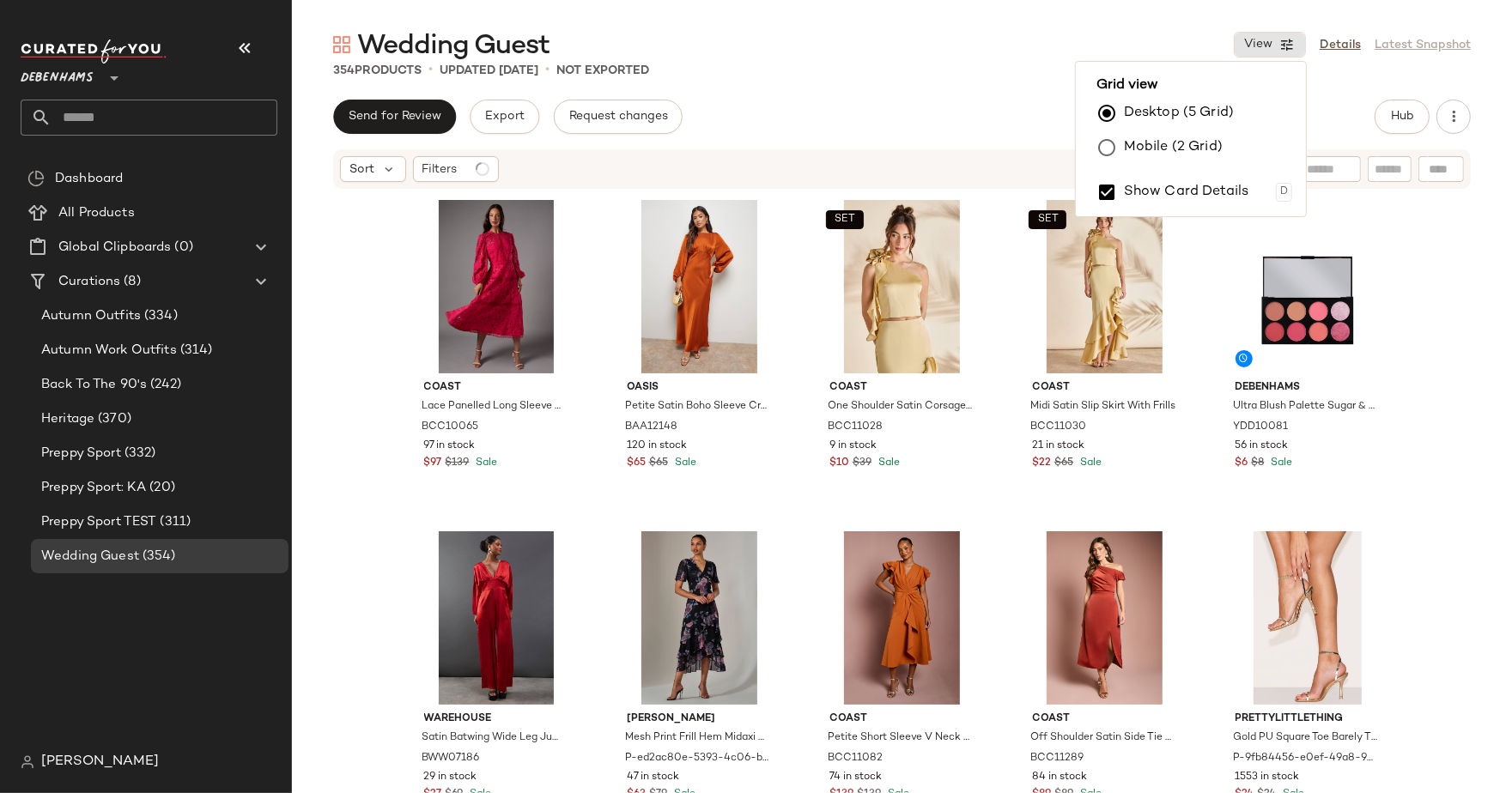
click at [1220, 143] on label "Mobile (2 Grid)" at bounding box center [1173, 148] width 99 height 34
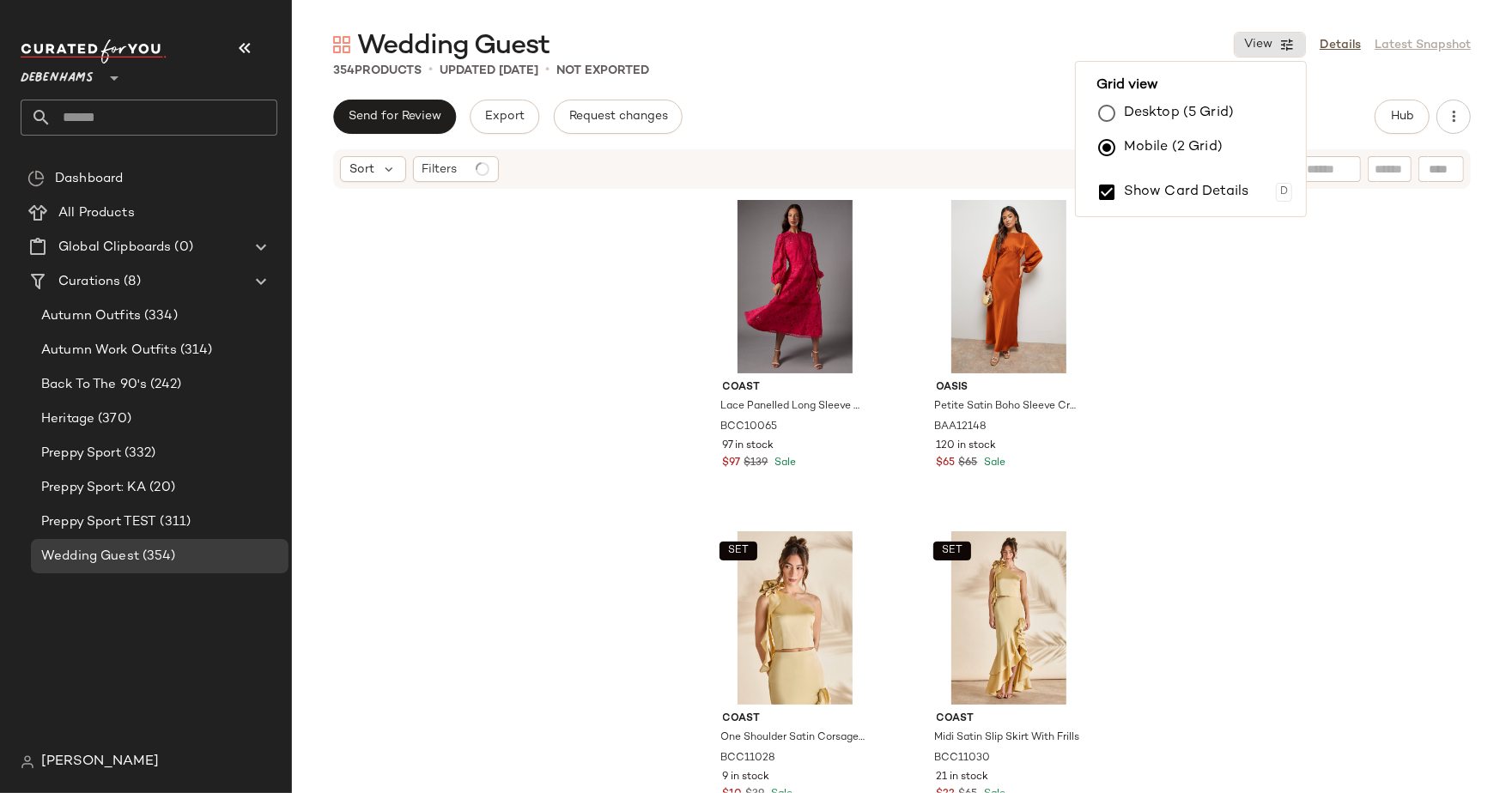
click at [1084, 57] on div "Wedding Guest View Details Latest Snapshot" at bounding box center [902, 45] width 1220 height 34
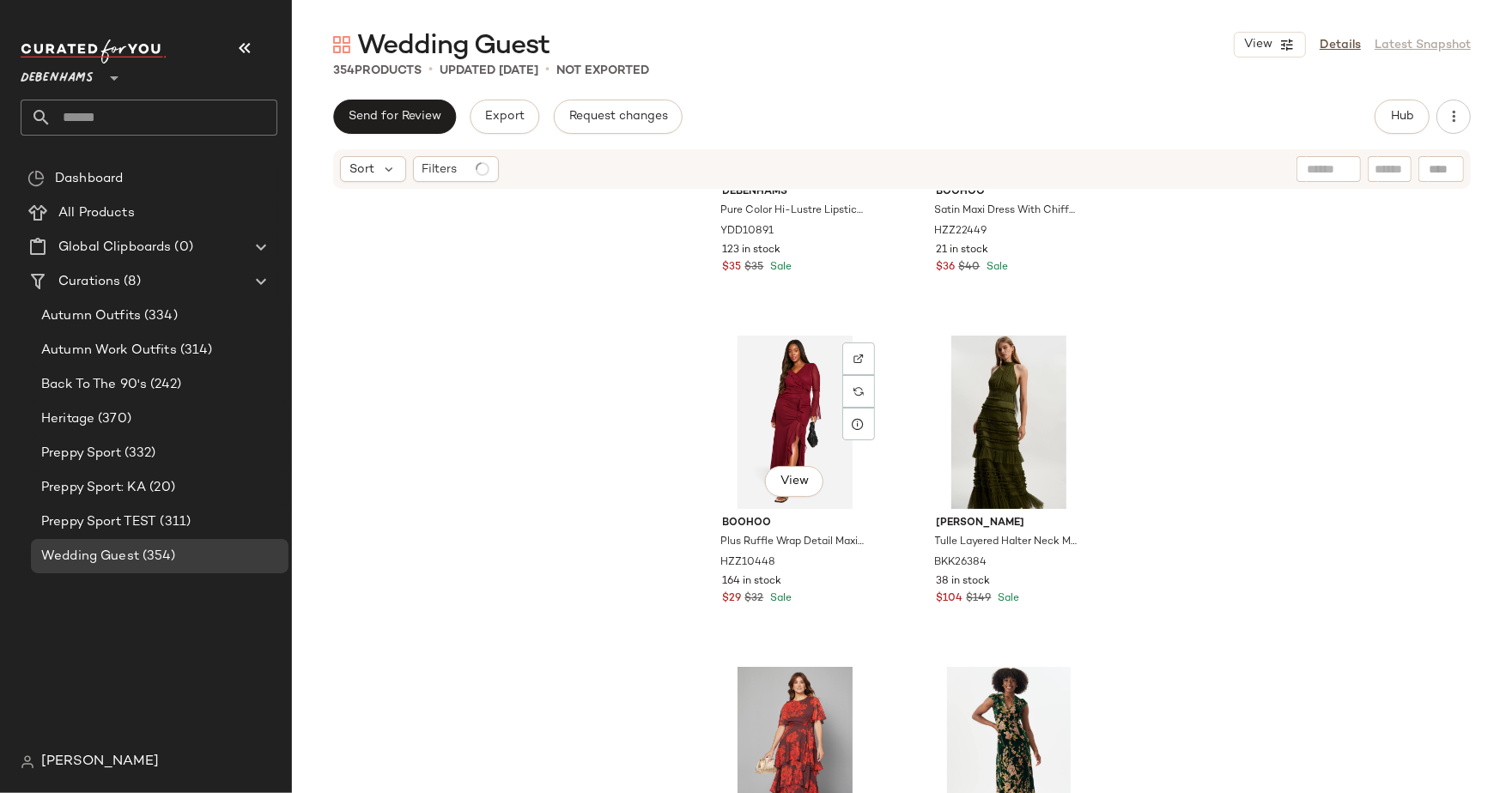
scroll to position [2201, 0]
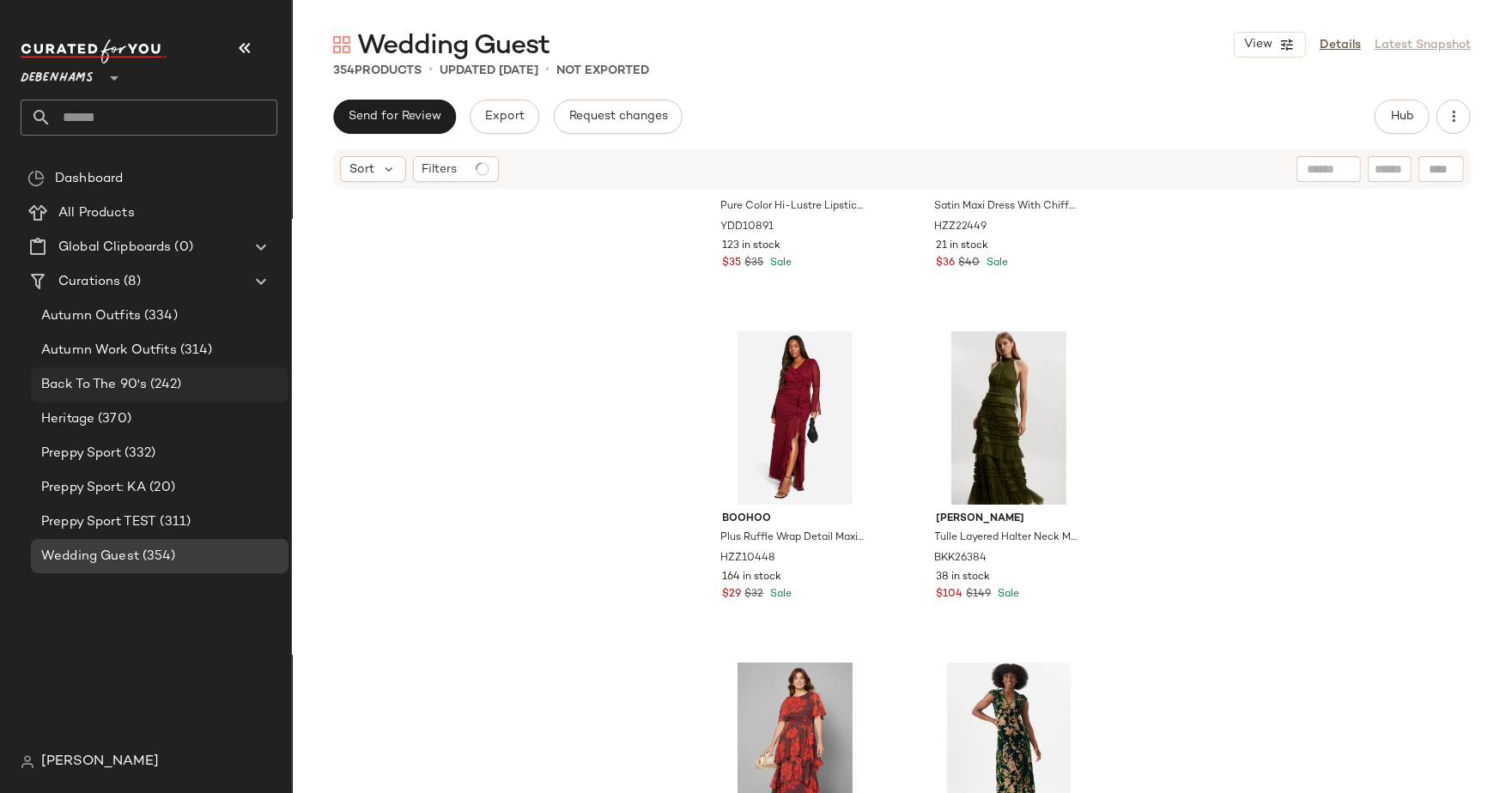
click at [111, 381] on span "Back To The 90's" at bounding box center [94, 384] width 106 height 20
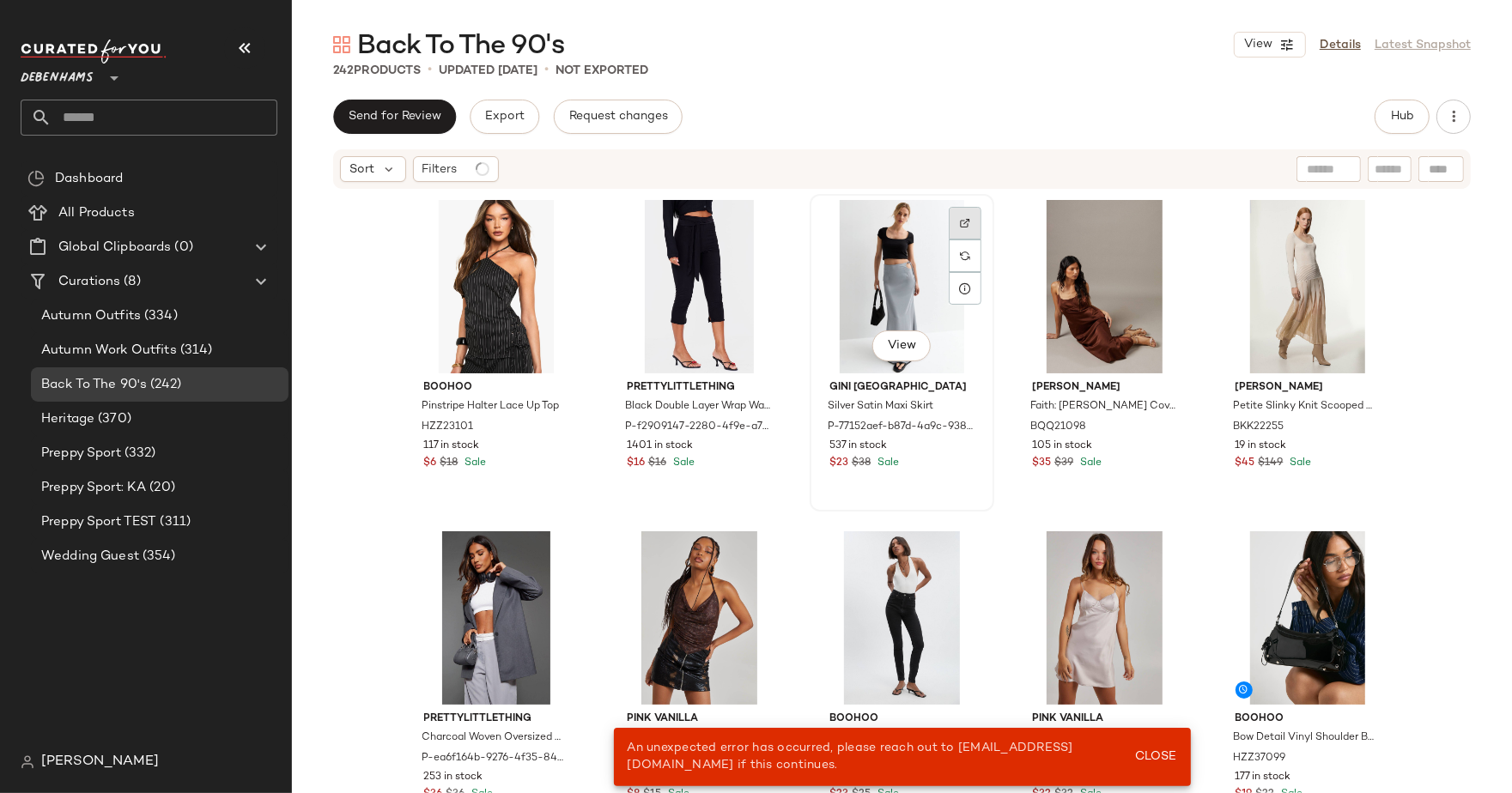
click at [966, 216] on div at bounding box center [965, 223] width 33 height 33
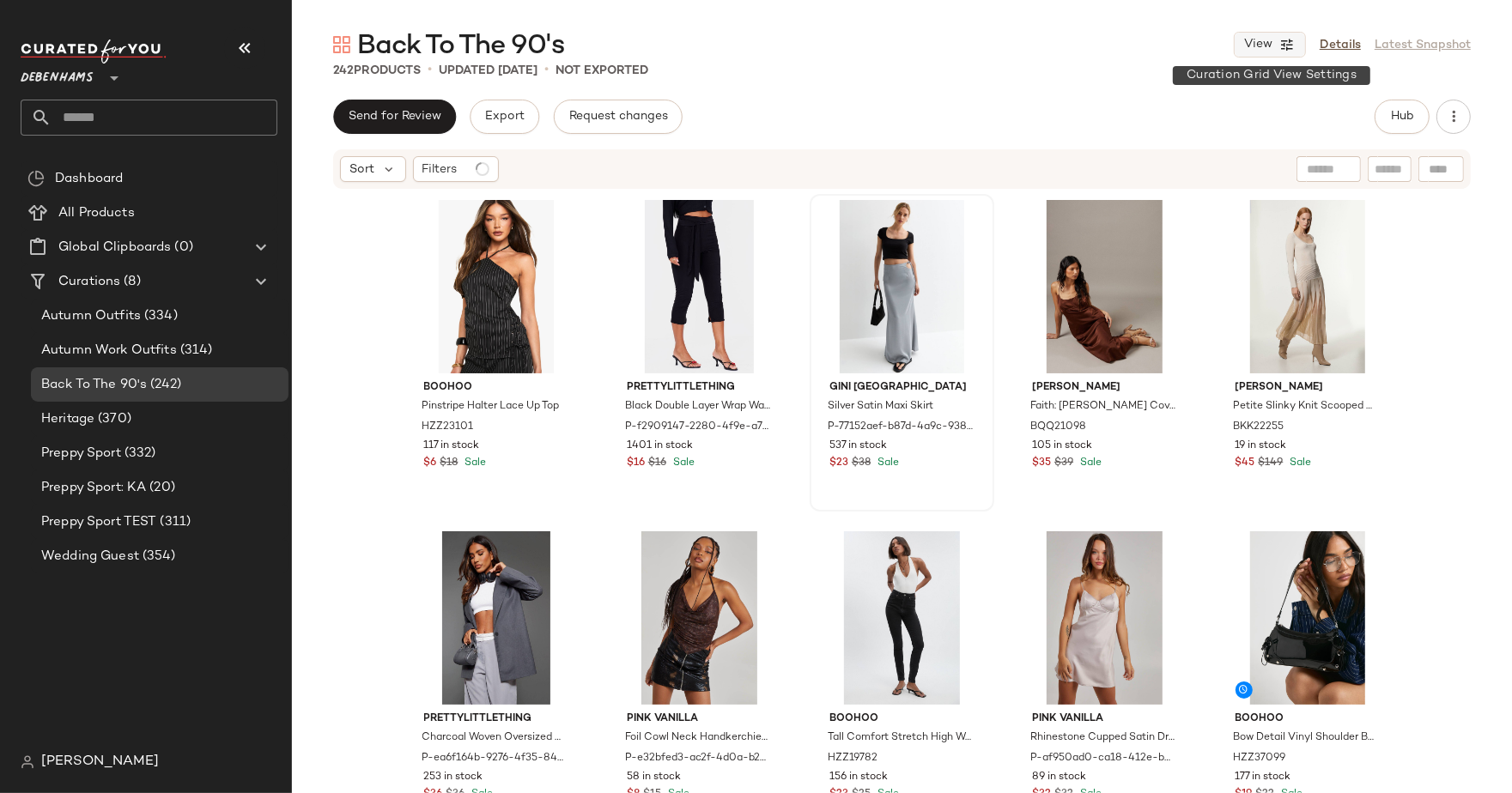
click at [1290, 45] on icon "button" at bounding box center [1287, 45] width 15 height 15
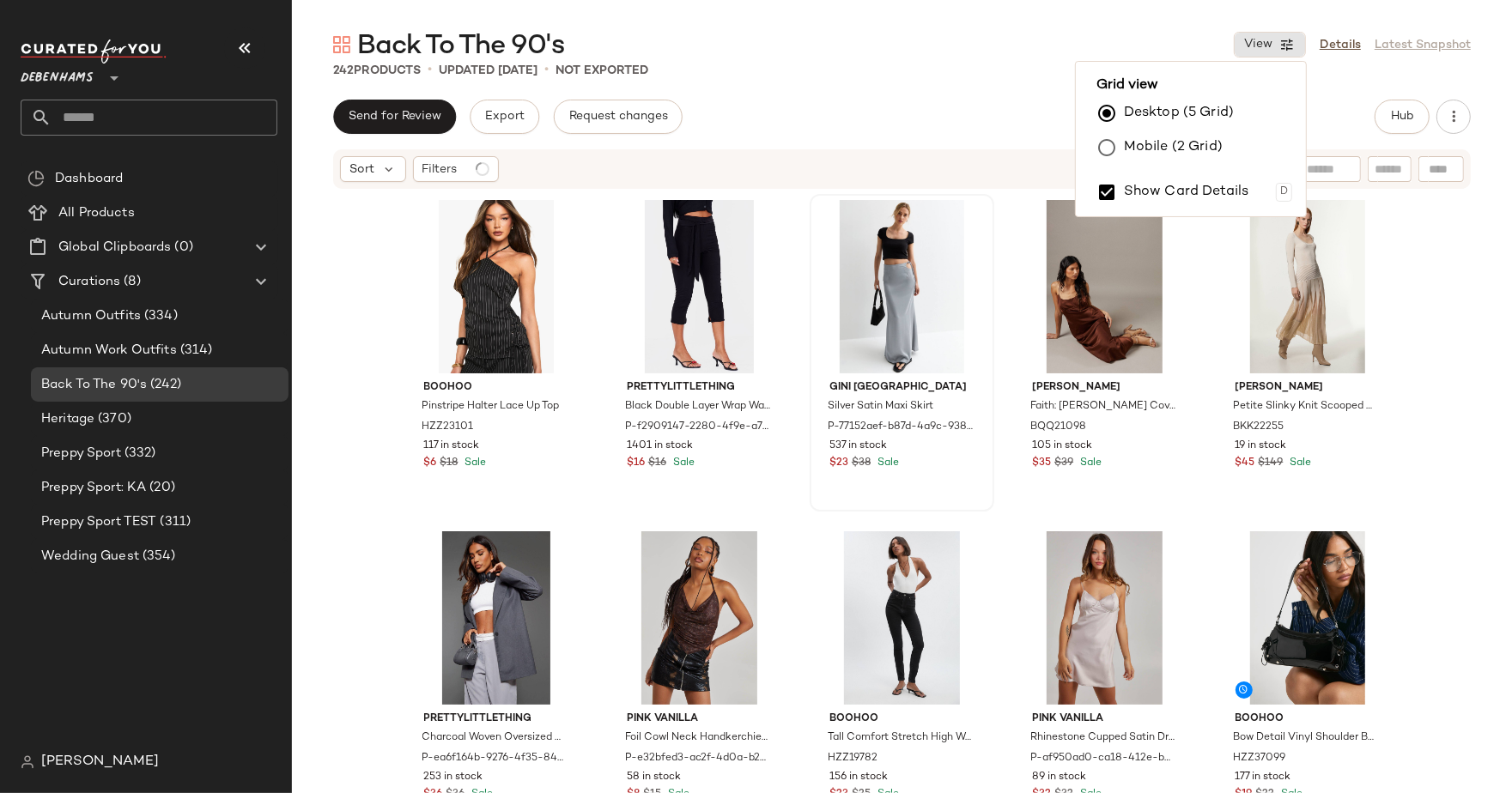
click at [1207, 150] on label "Mobile (2 Grid)" at bounding box center [1173, 148] width 99 height 34
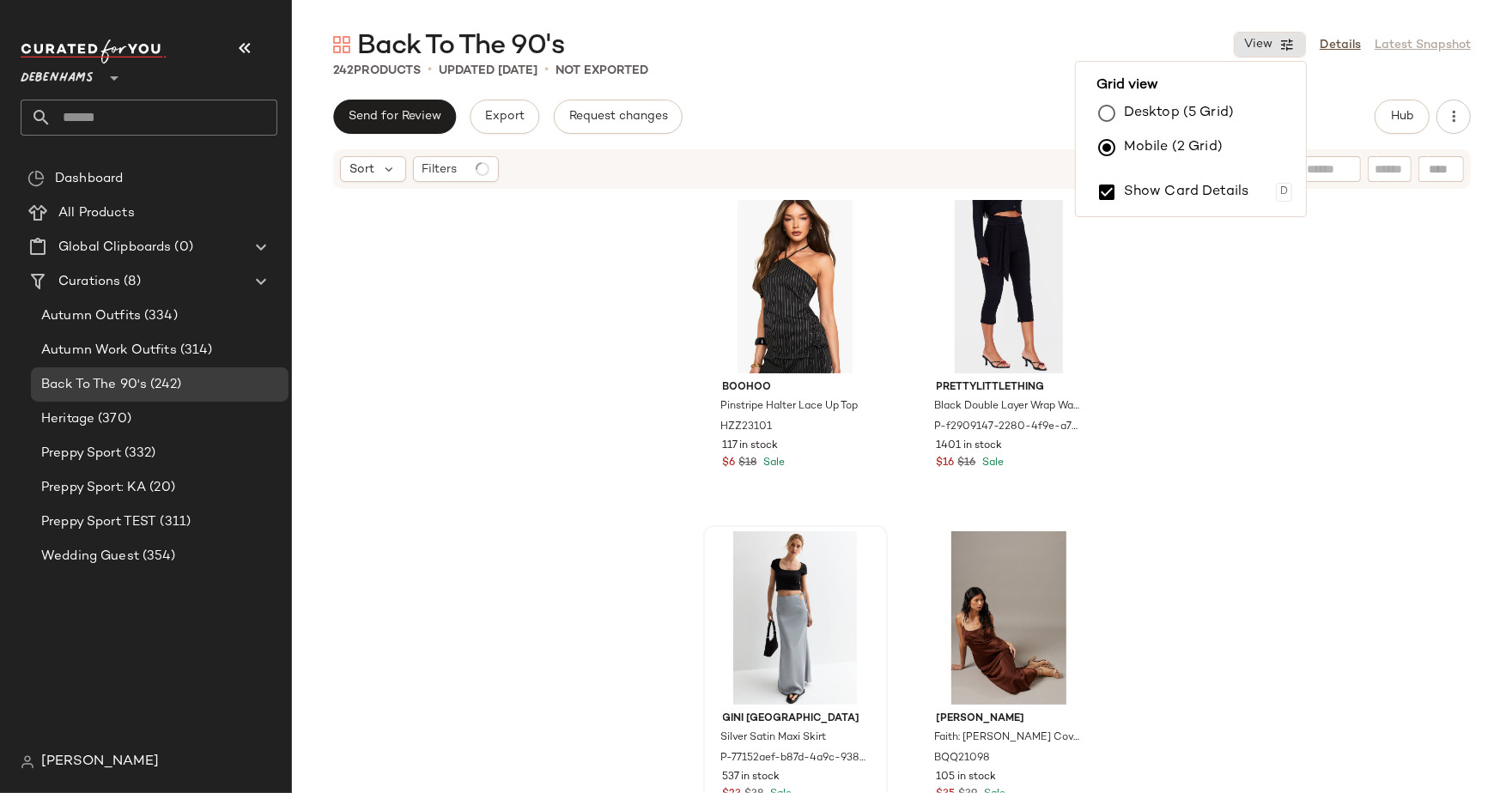
click at [1217, 347] on div "boohoo Pinstripe Halter Lace Up Top HZZ23101 117 in stock $6 $18 Sale PrettyLit…" at bounding box center [902, 517] width 1220 height 654
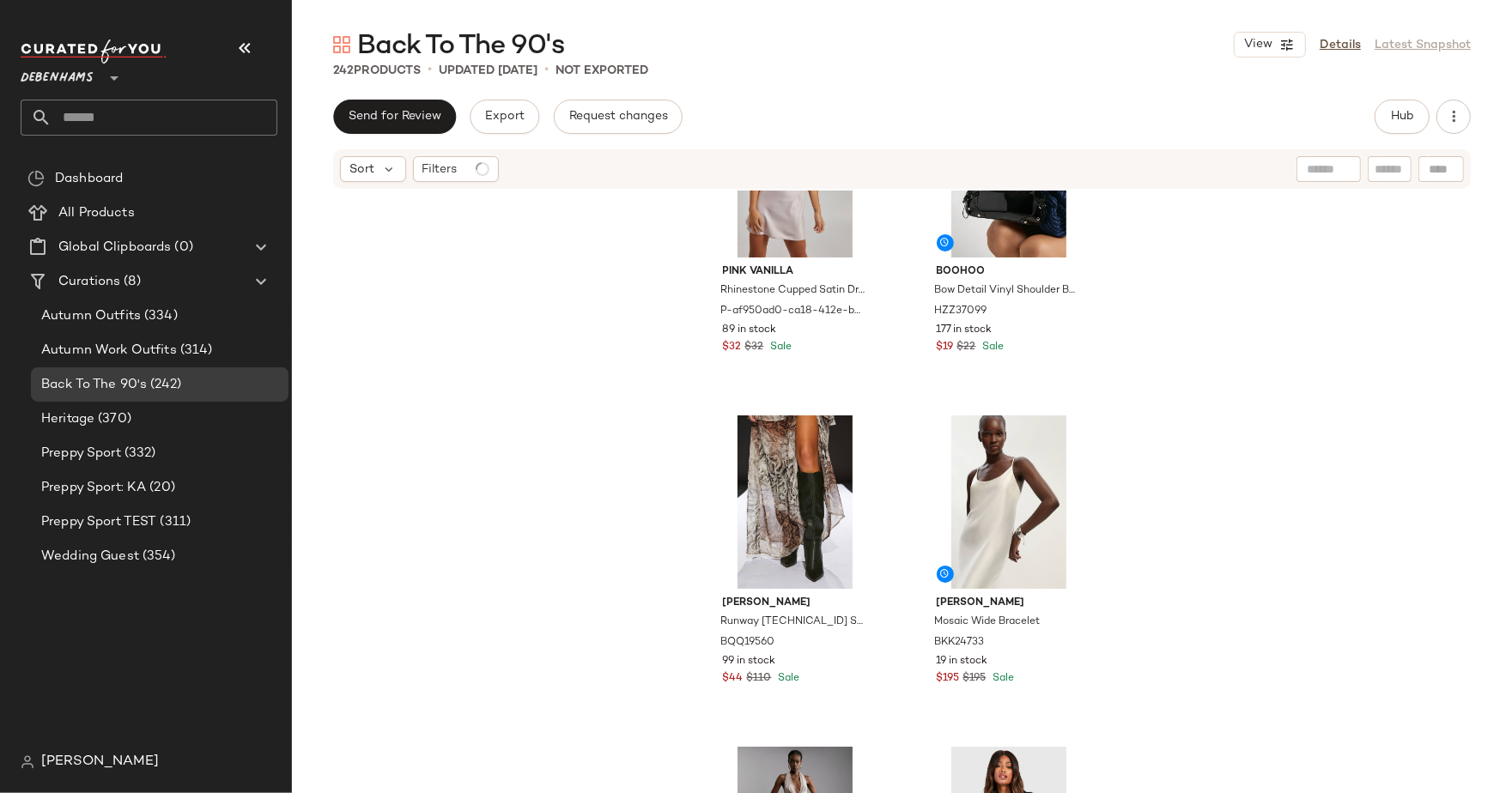
scroll to position [1562, 0]
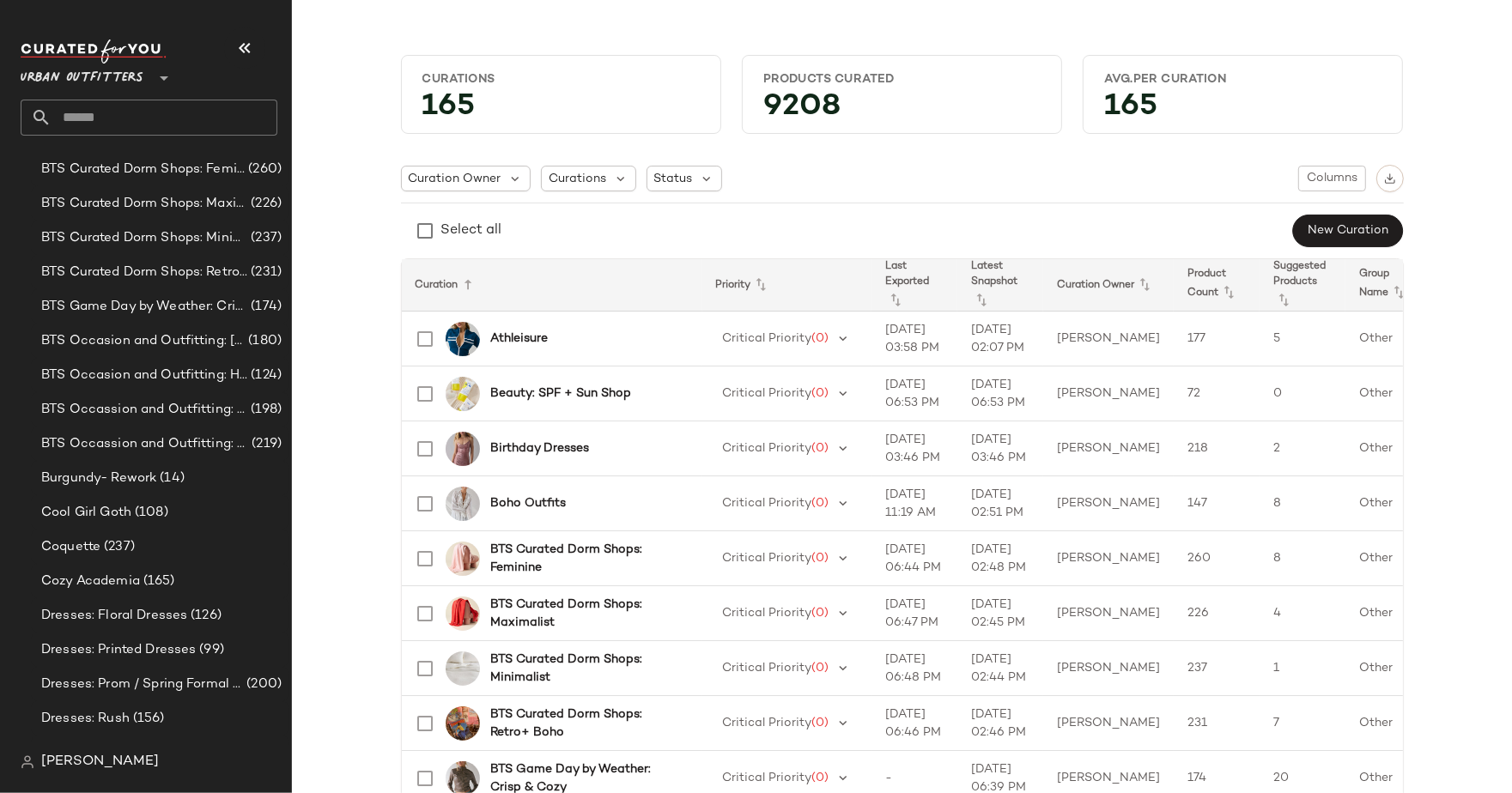
scroll to position [1888, 0]
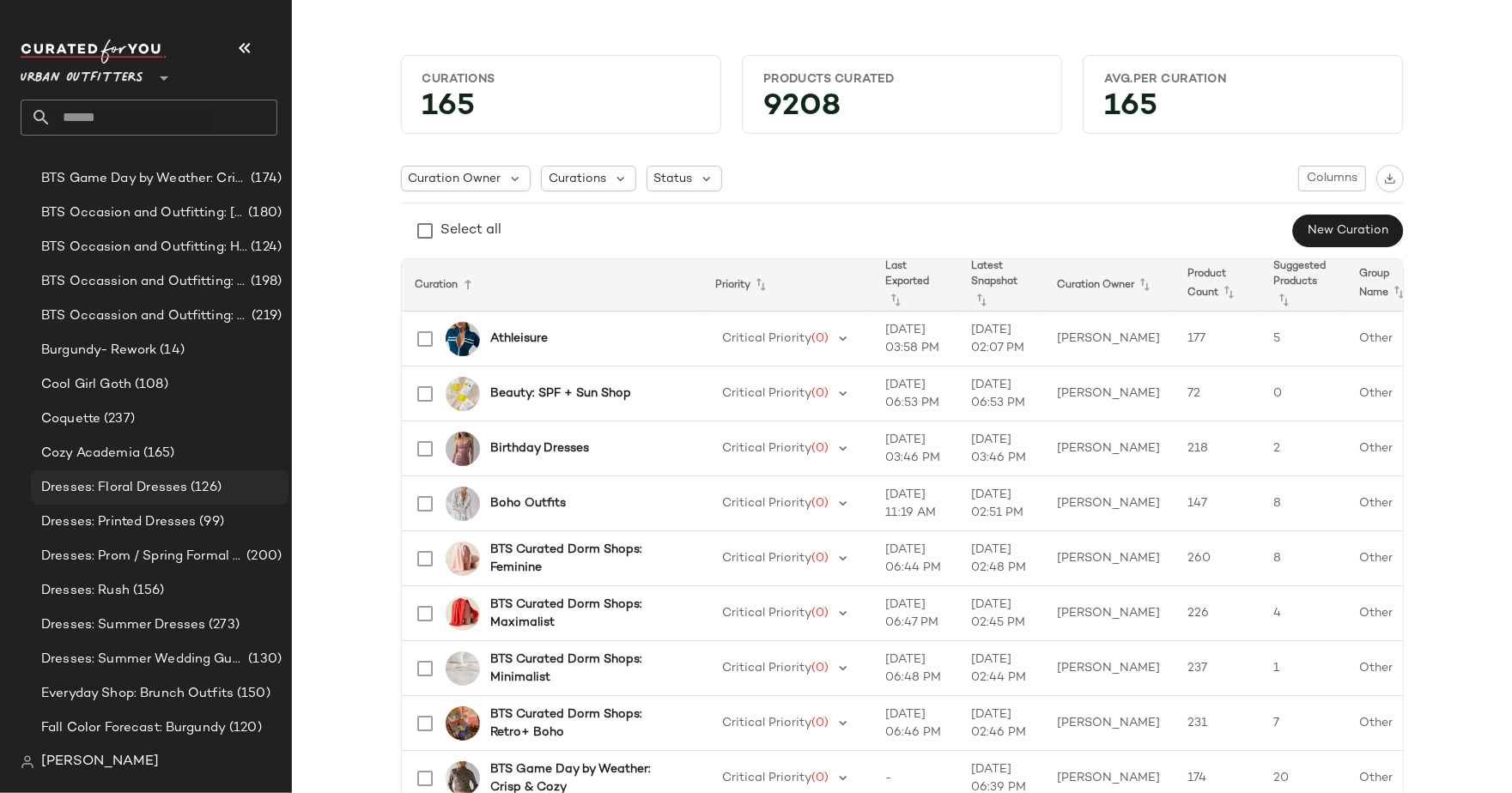
click at [147, 481] on span "Dresses: Floral Dresses" at bounding box center [114, 488] width 146 height 20
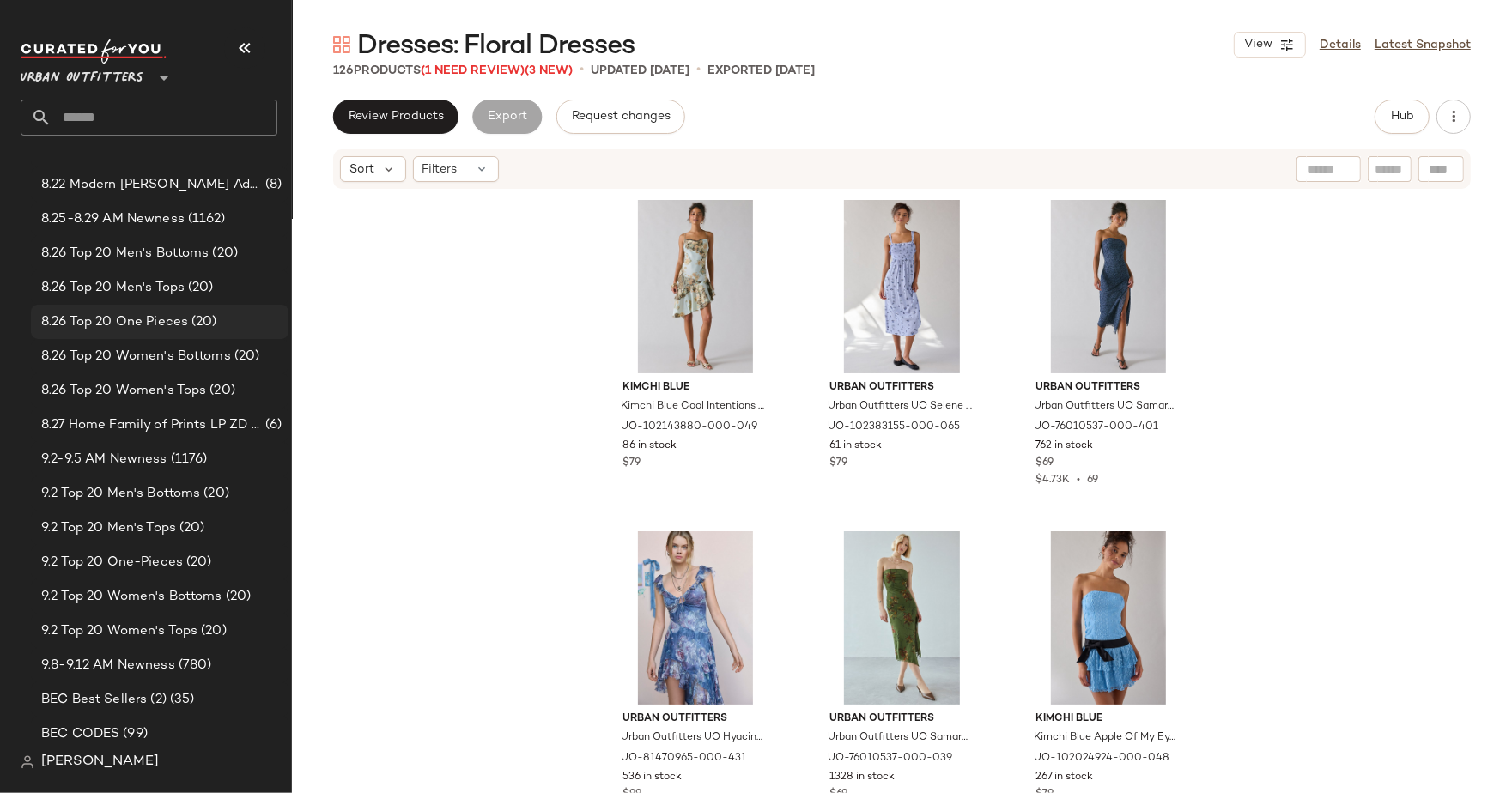
scroll to position [494, 0]
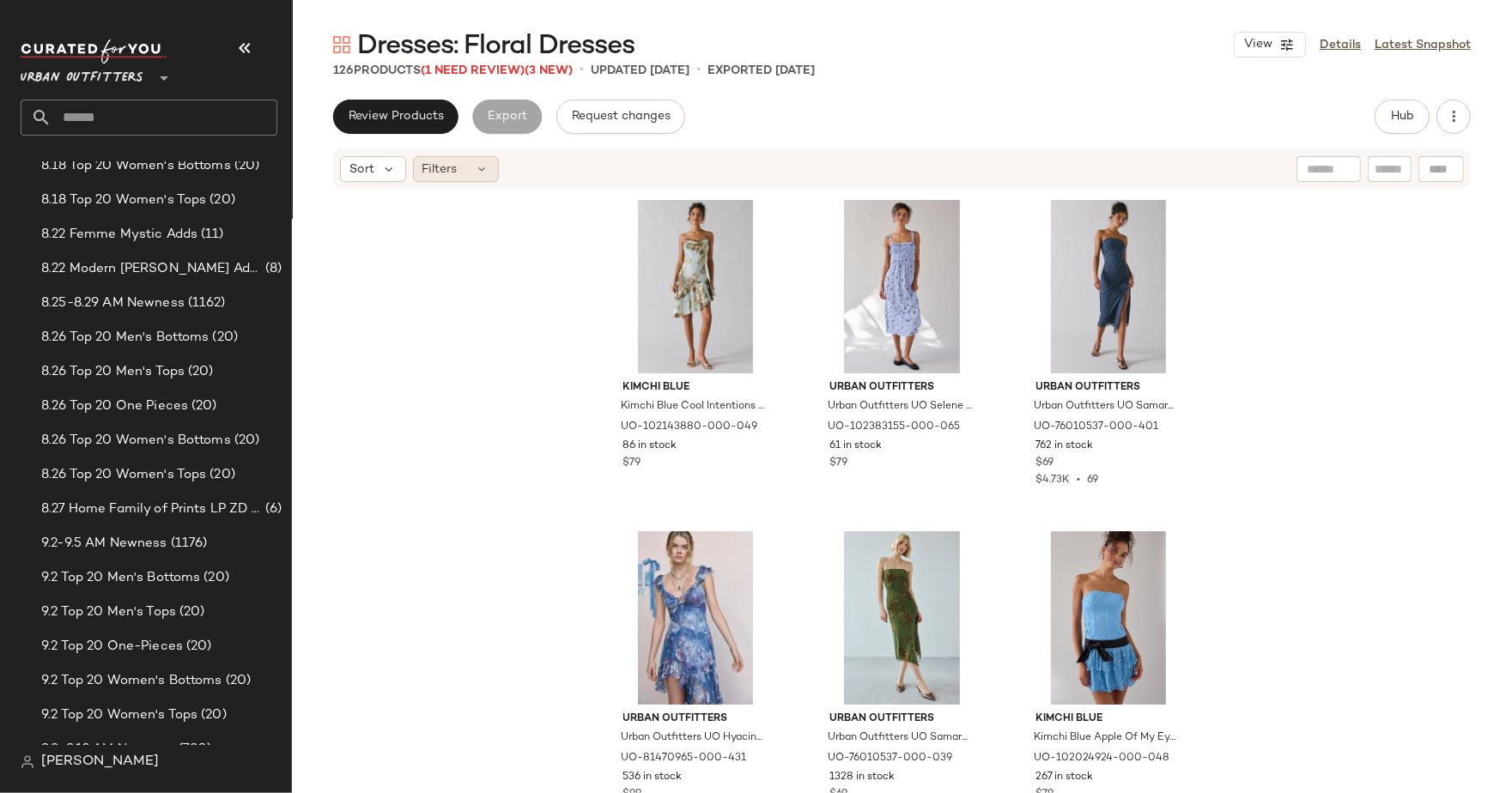
click at [443, 161] on span "Filters" at bounding box center [440, 169] width 35 height 18
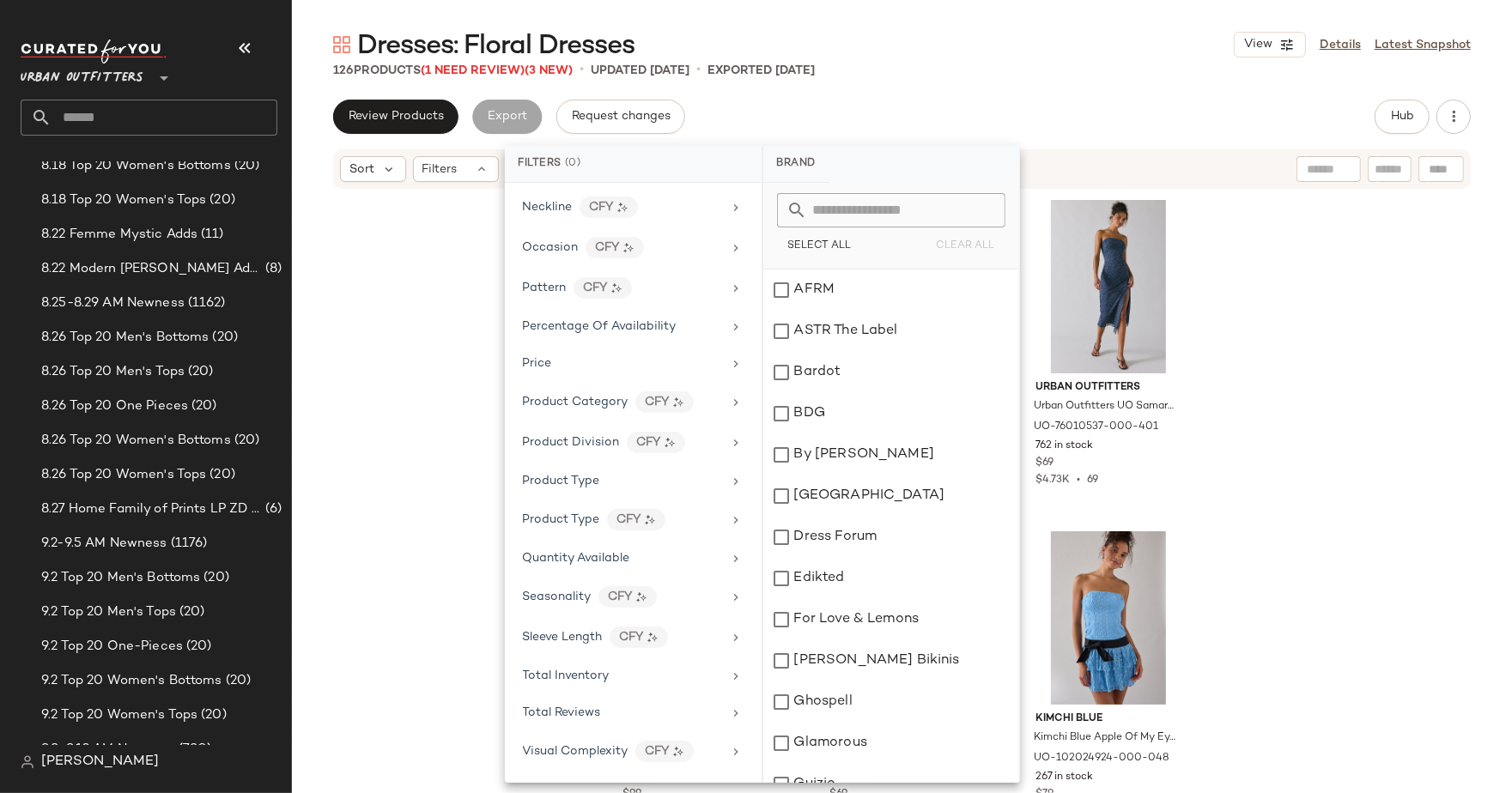
scroll to position [957, 0]
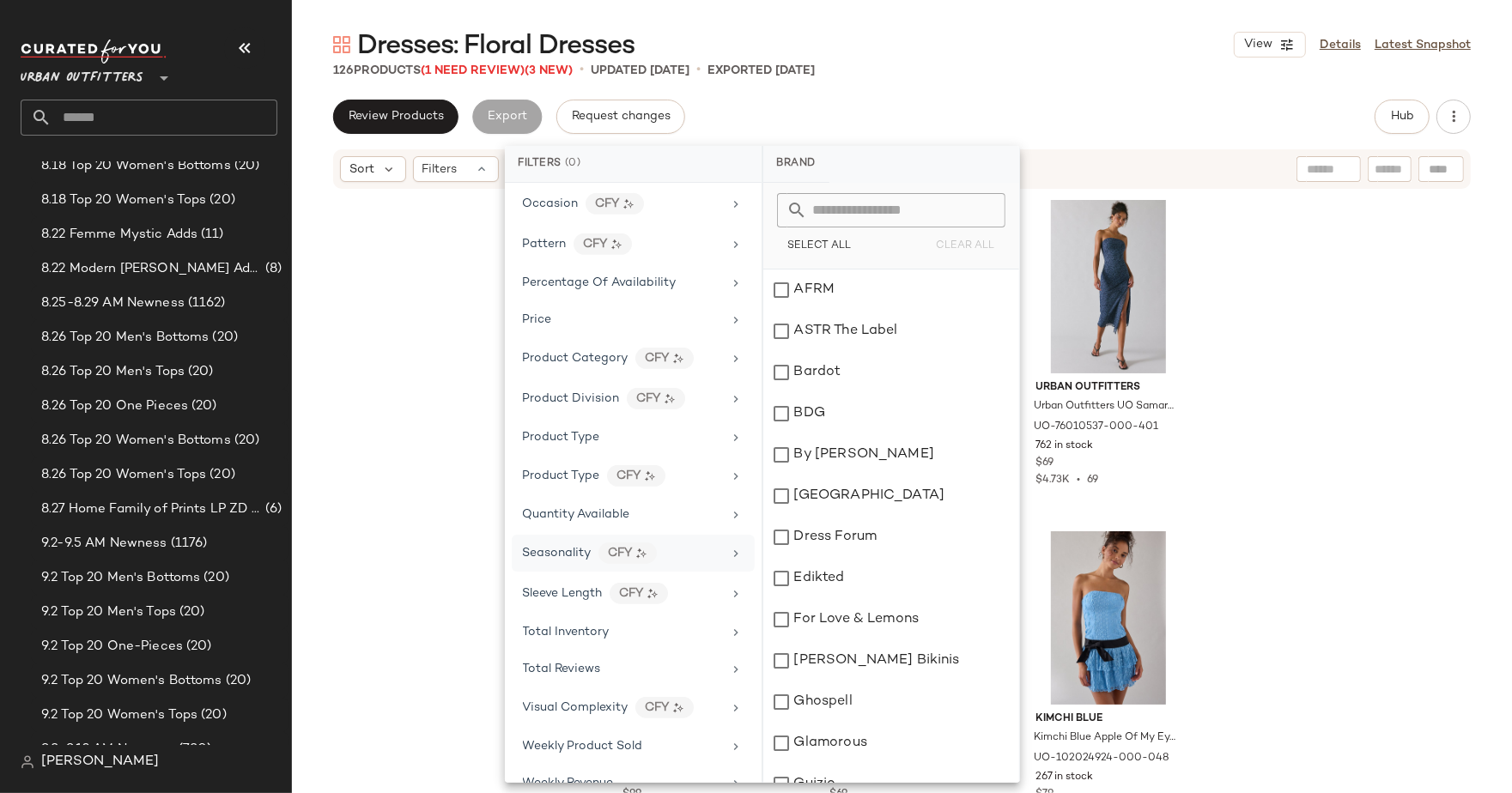
click at [579, 547] on span "Seasonality" at bounding box center [558, 553] width 69 height 13
